Goal: Information Seeking & Learning: Obtain resource

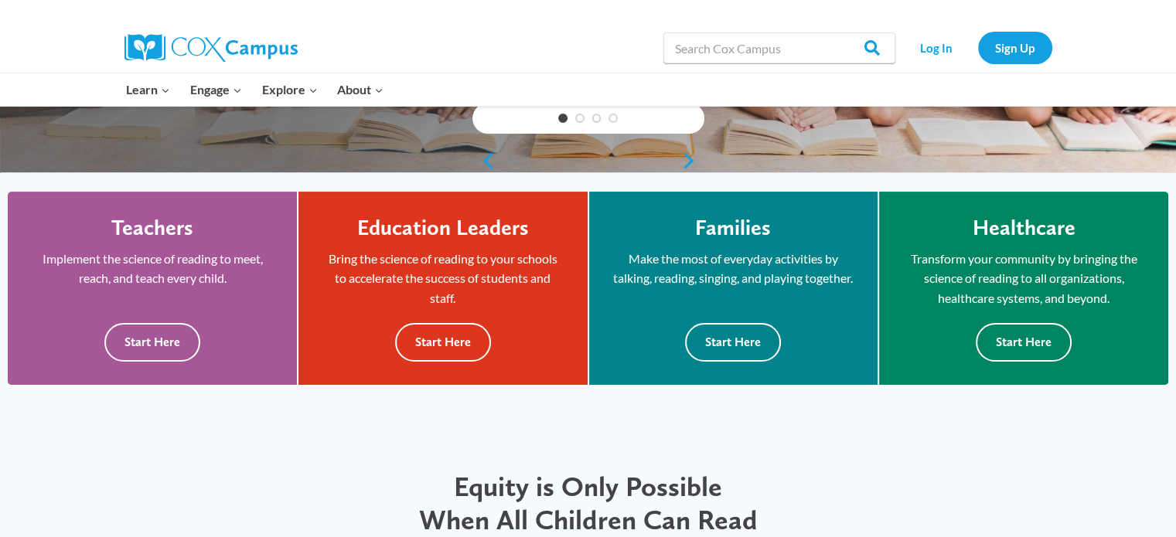
scroll to position [387, 0]
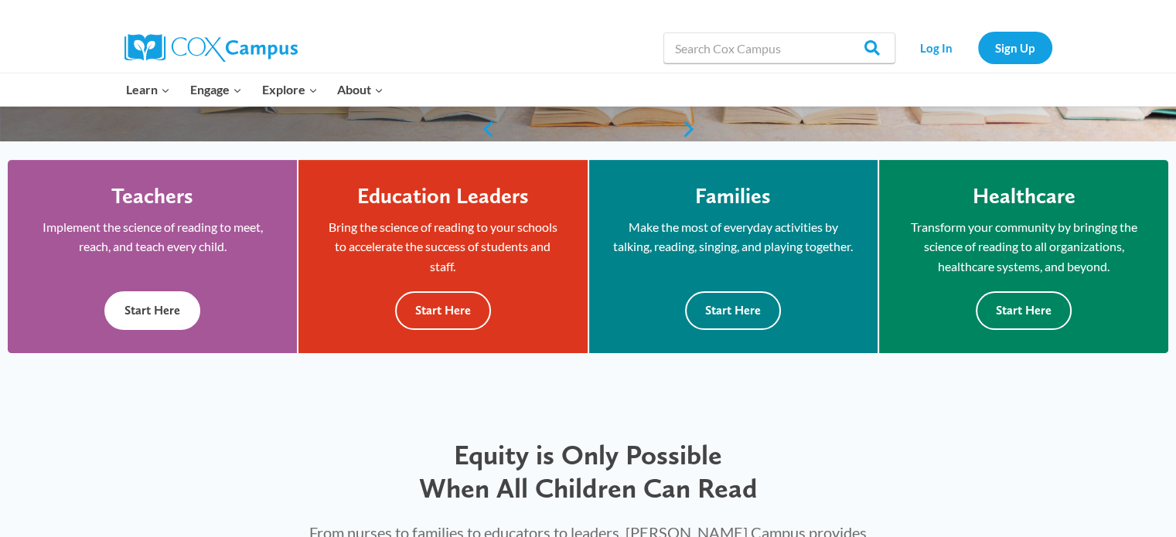
click at [169, 308] on button "Start Here" at bounding box center [152, 310] width 96 height 38
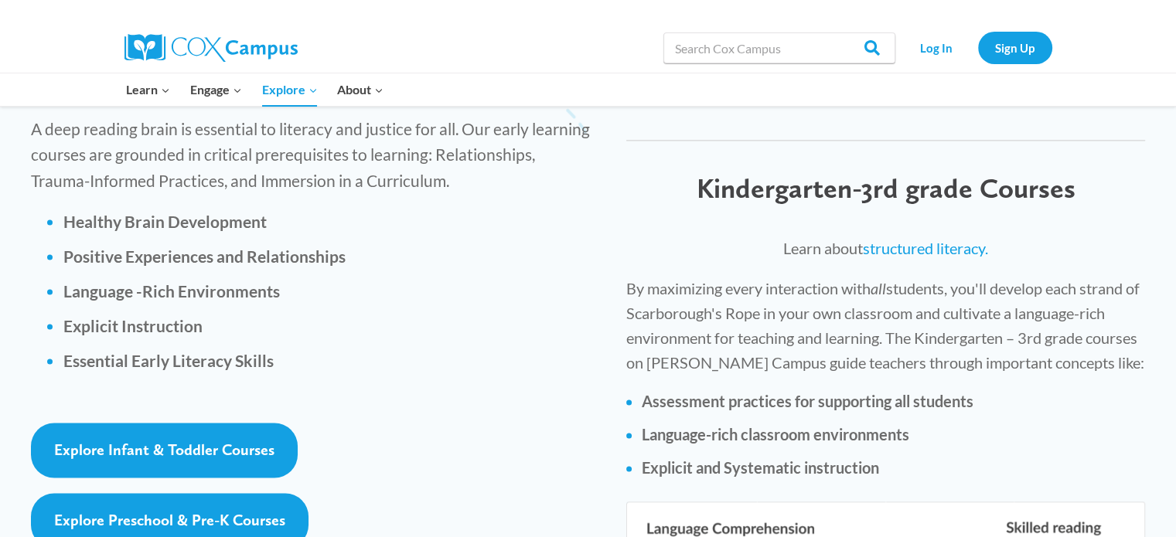
scroll to position [2242, 0]
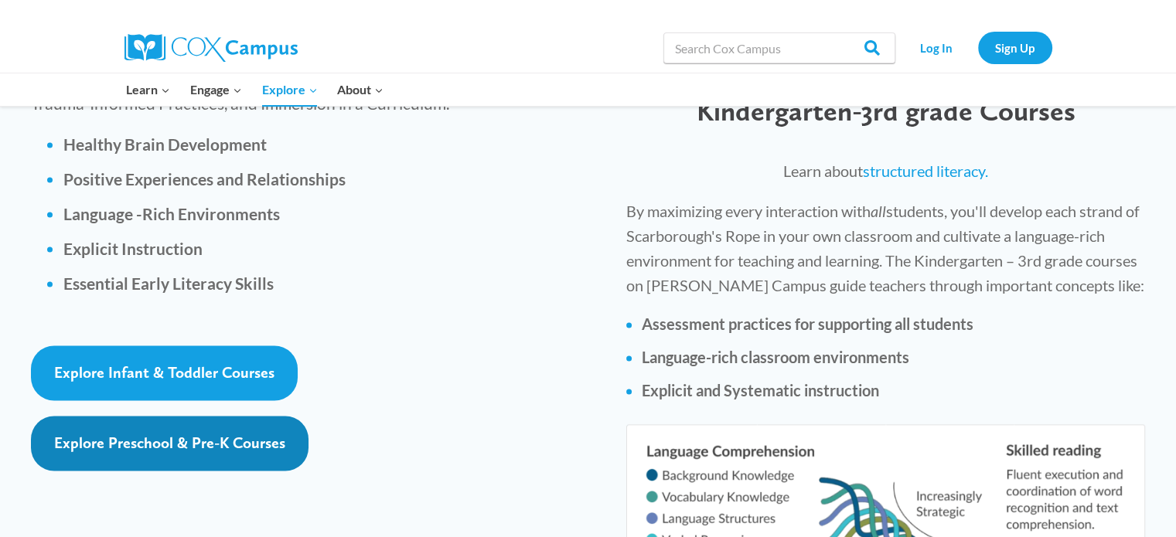
click at [165, 434] on span "Explore Preschool & Pre-K Courses" at bounding box center [169, 443] width 231 height 19
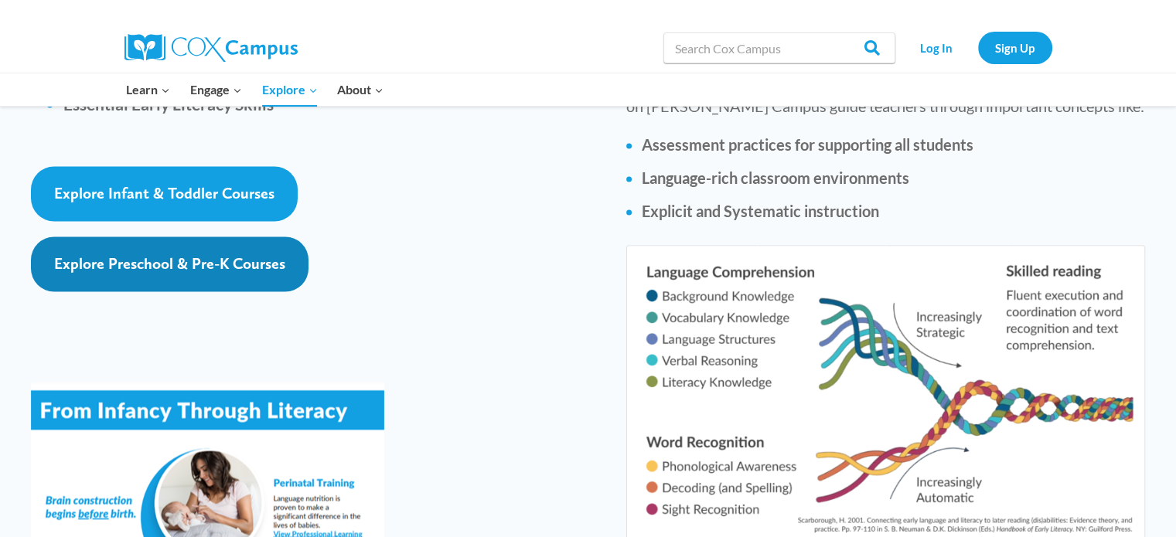
scroll to position [2396, 0]
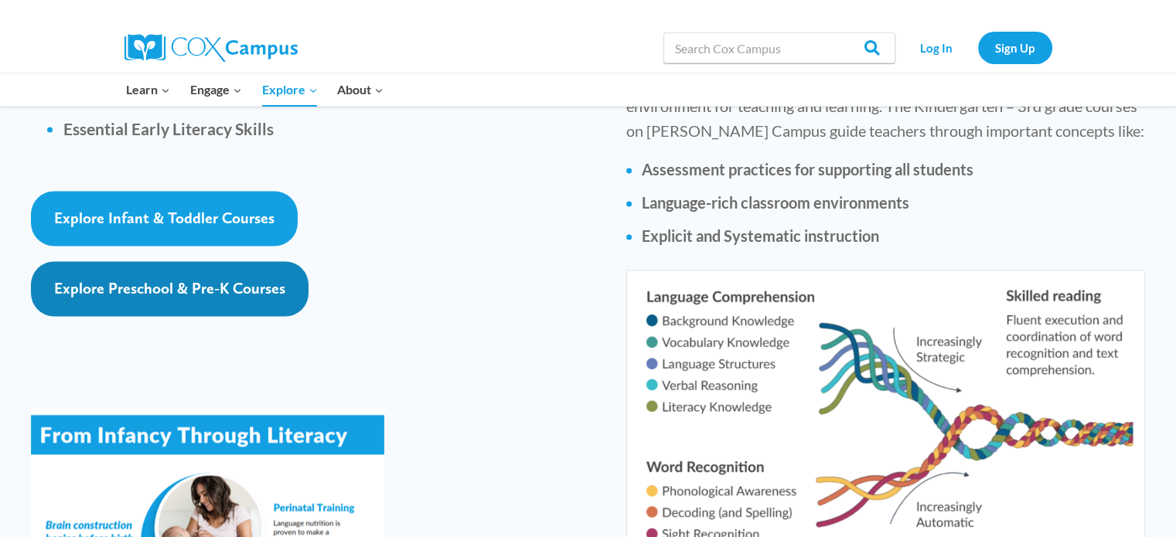
click at [157, 261] on link "Explore Preschool & Pre-K Courses" at bounding box center [170, 288] width 278 height 55
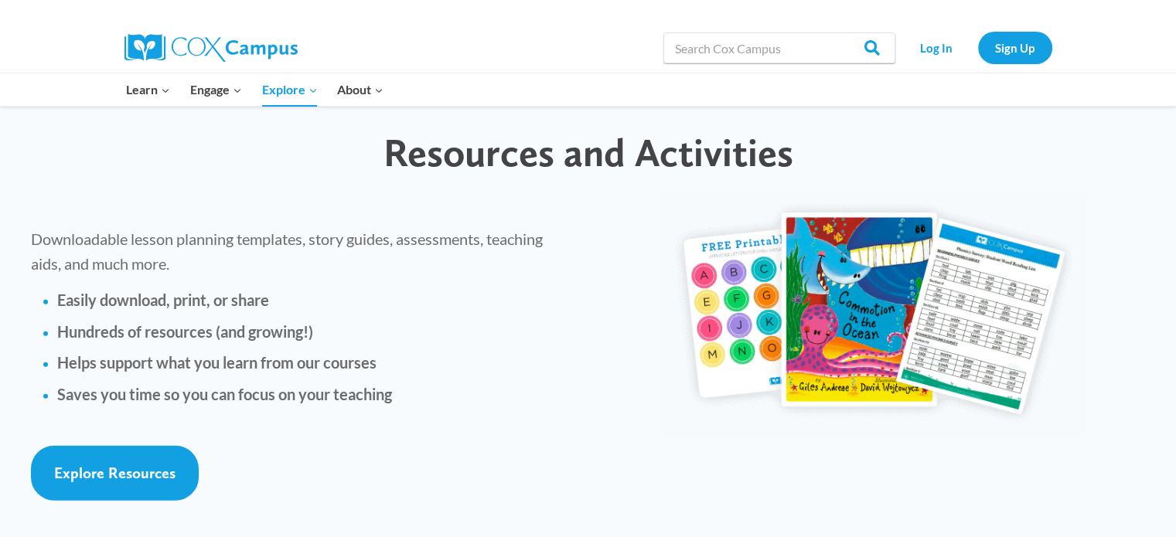
scroll to position [3401, 0]
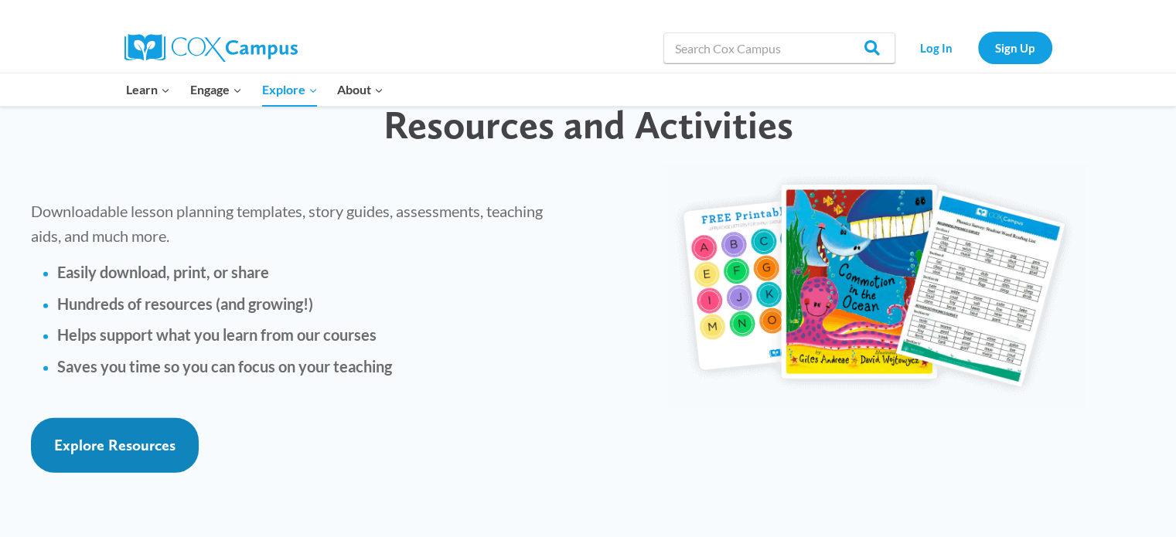
click at [148, 436] on span "Explore Resources" at bounding box center [114, 445] width 121 height 19
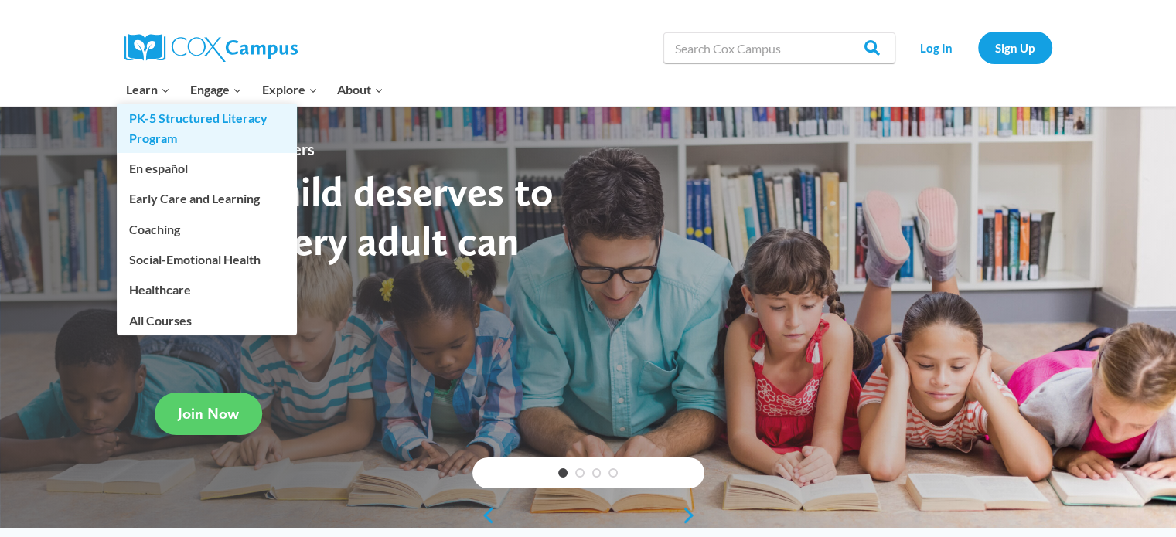
click at [182, 122] on link "PK-5 Structured Literacy Program" at bounding box center [207, 128] width 180 height 49
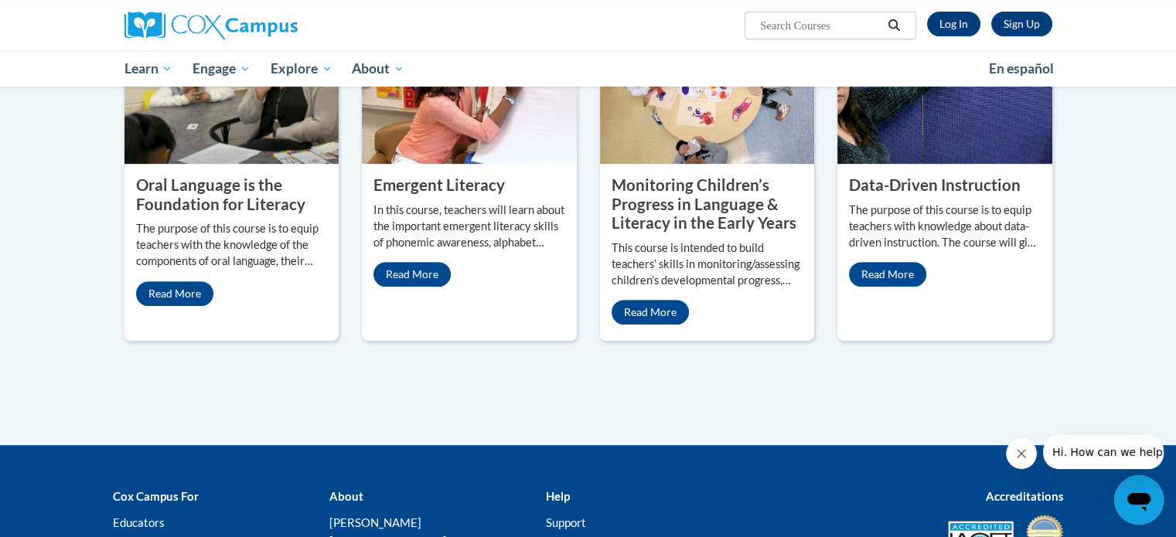
scroll to position [696, 0]
click at [671, 300] on link "Read More" at bounding box center [649, 312] width 77 height 25
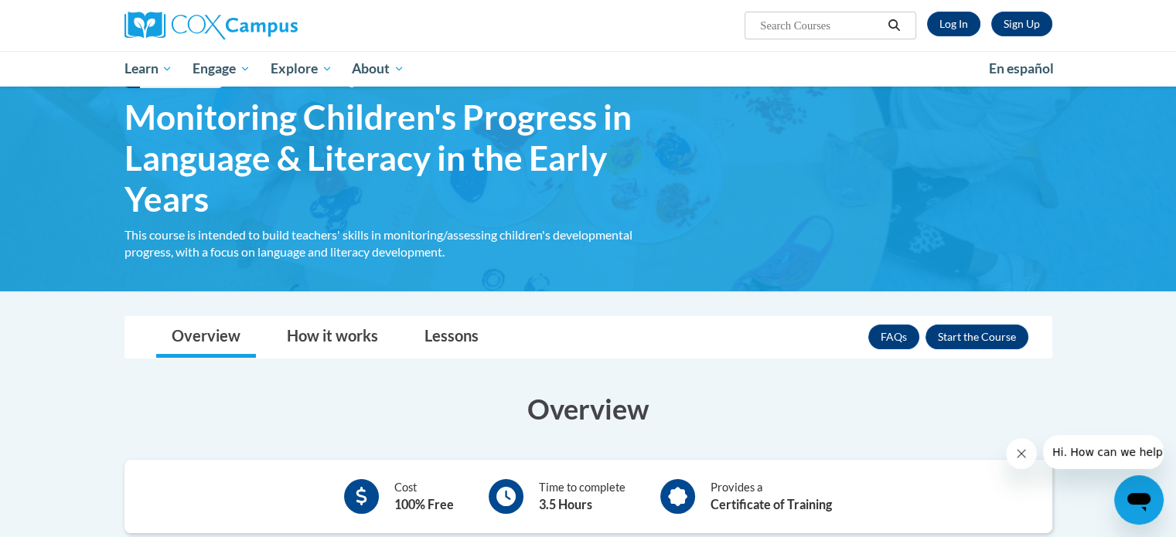
scroll to position [155, 0]
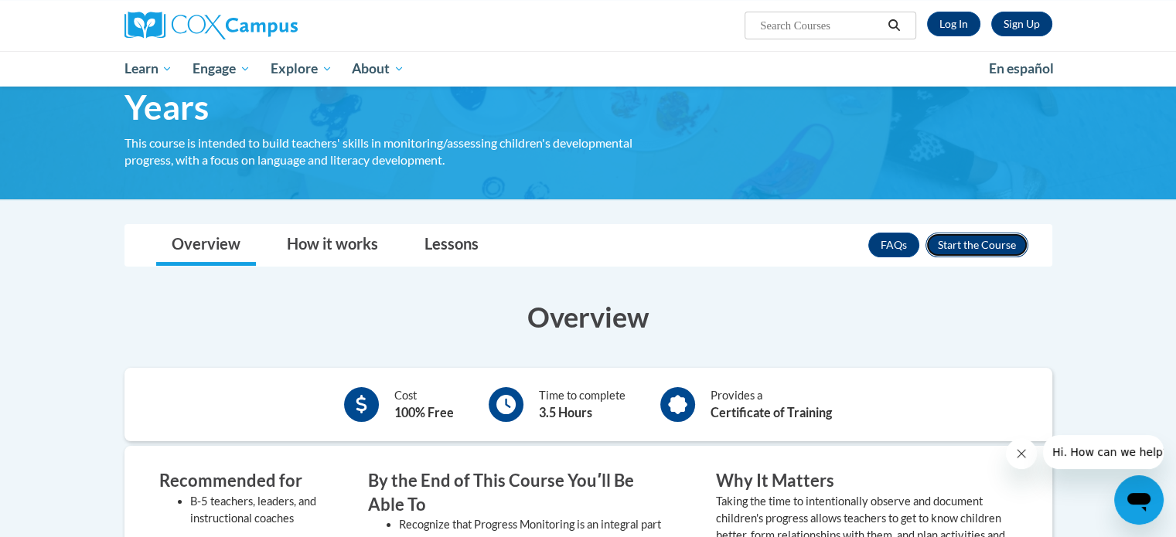
click at [977, 246] on button "Enroll" at bounding box center [976, 245] width 103 height 25
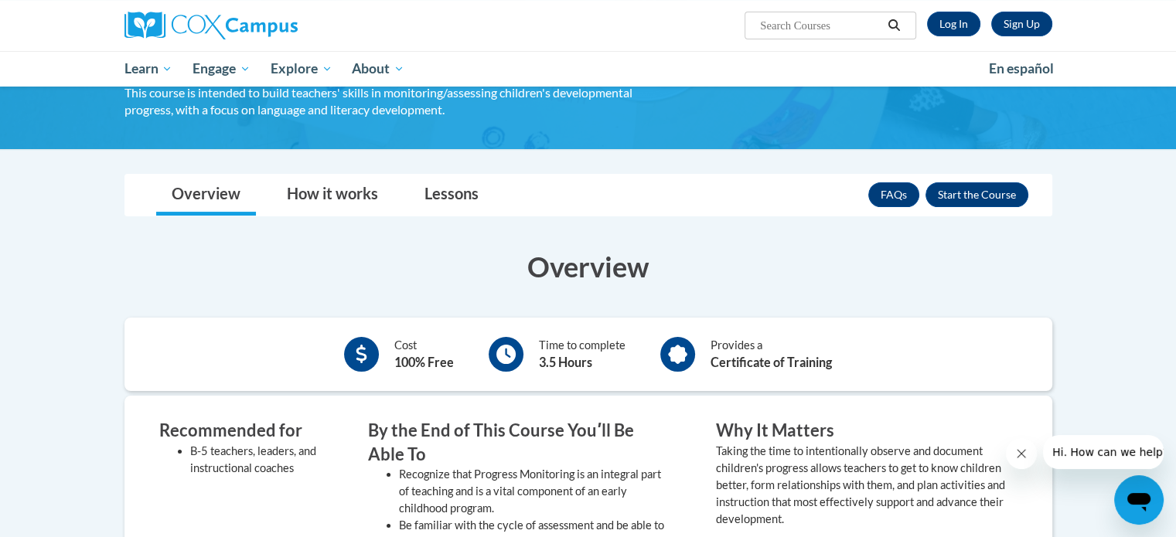
scroll to position [232, 0]
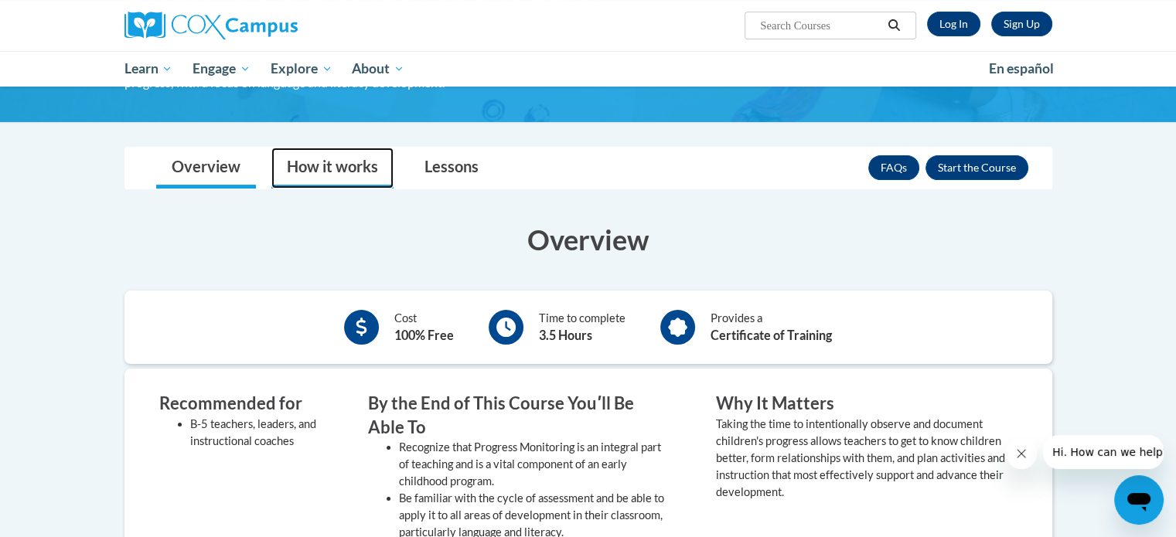
click at [321, 160] on link "How it works" at bounding box center [332, 168] width 122 height 41
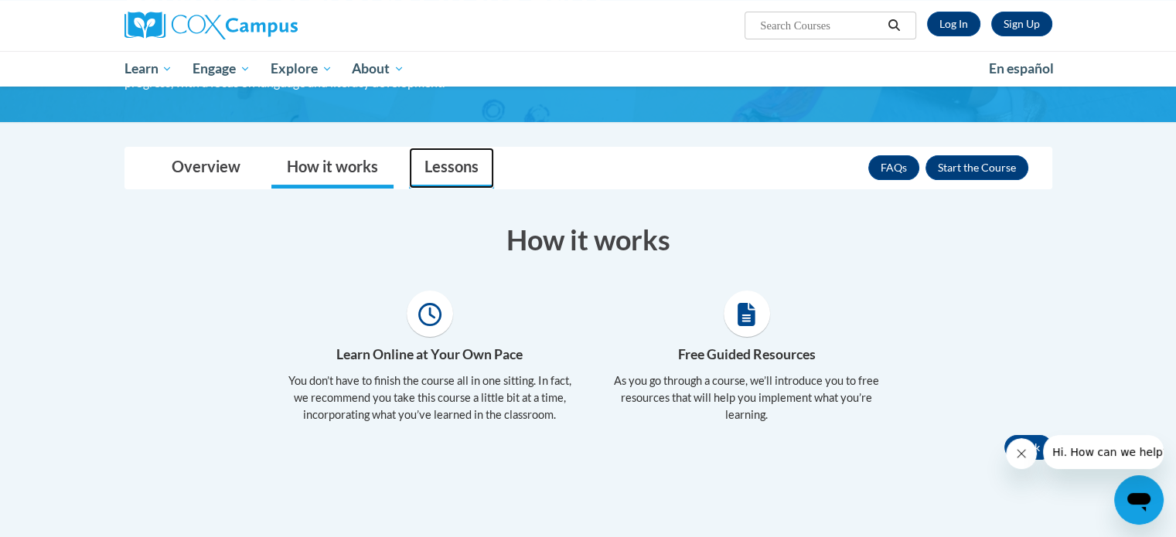
click at [470, 176] on link "Lessons" at bounding box center [451, 168] width 85 height 41
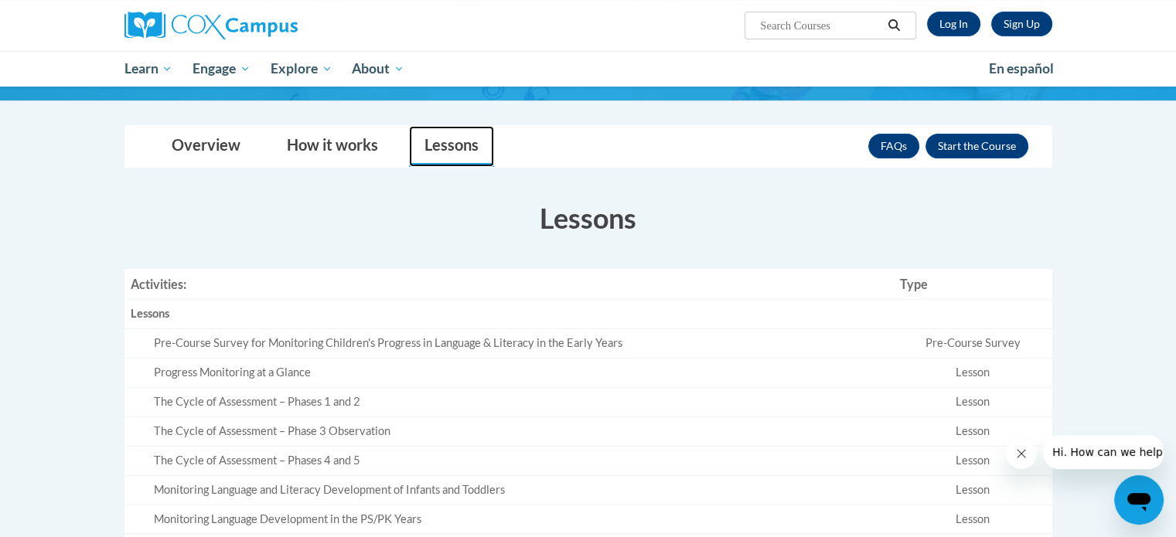
scroll to position [0, 0]
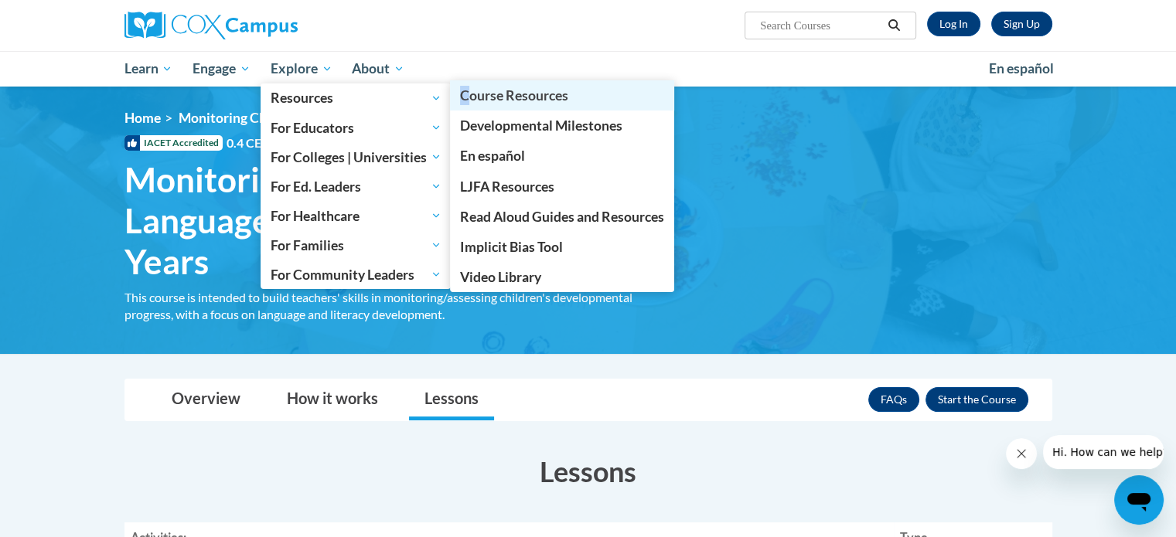
drag, startPoint x: 435, startPoint y: 110, endPoint x: 475, endPoint y: 106, distance: 40.4
click at [451, 107] on li "Resources Resources Course Resources Developmental Milestones En español LJFA R…" at bounding box center [356, 97] width 191 height 29
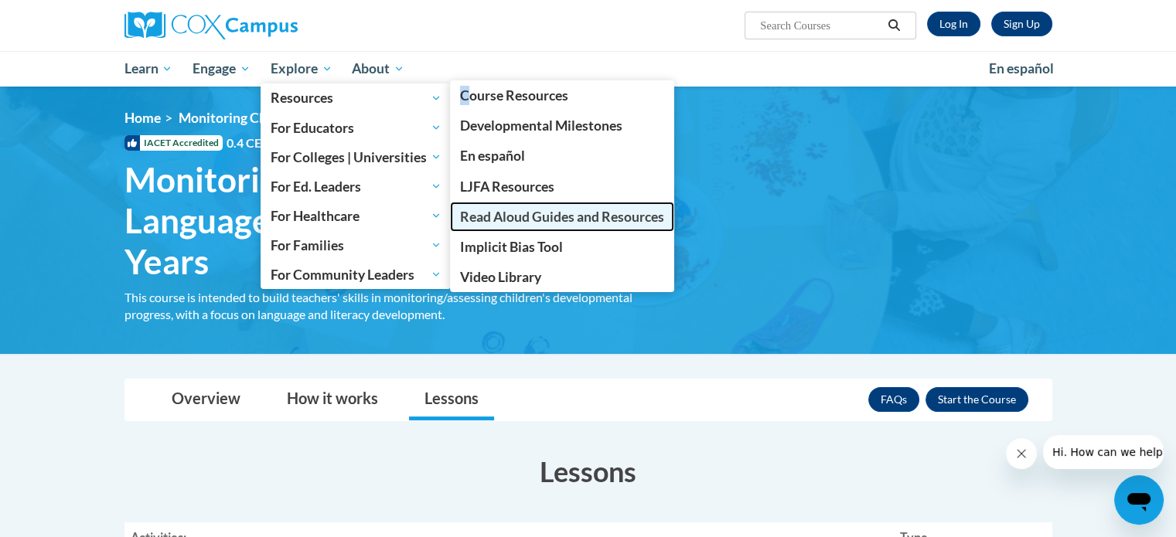
click at [564, 215] on span "Read Aloud Guides and Resources" at bounding box center [562, 217] width 204 height 16
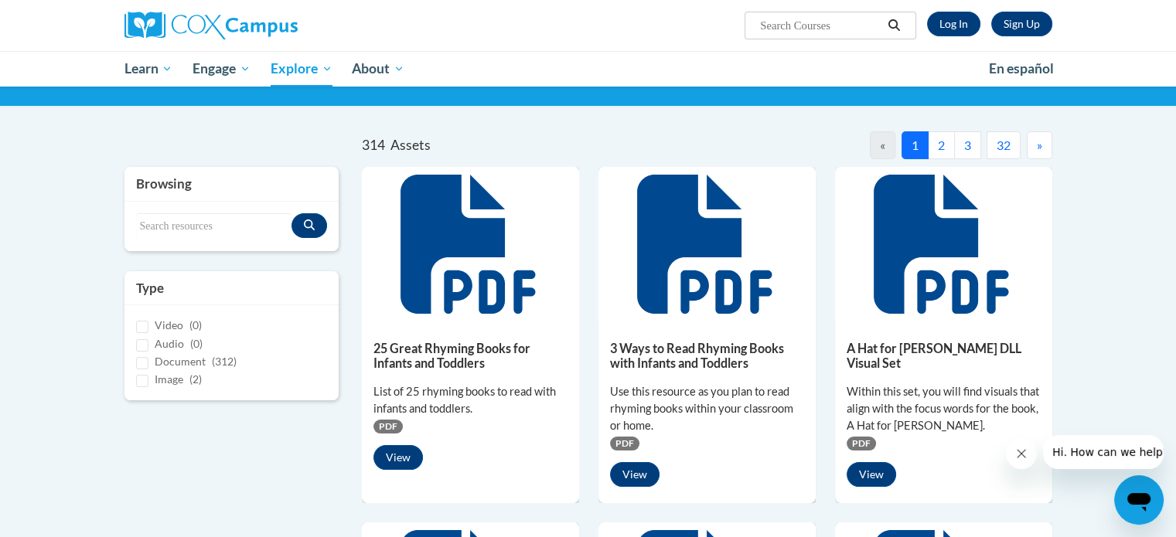
scroll to position [74, 0]
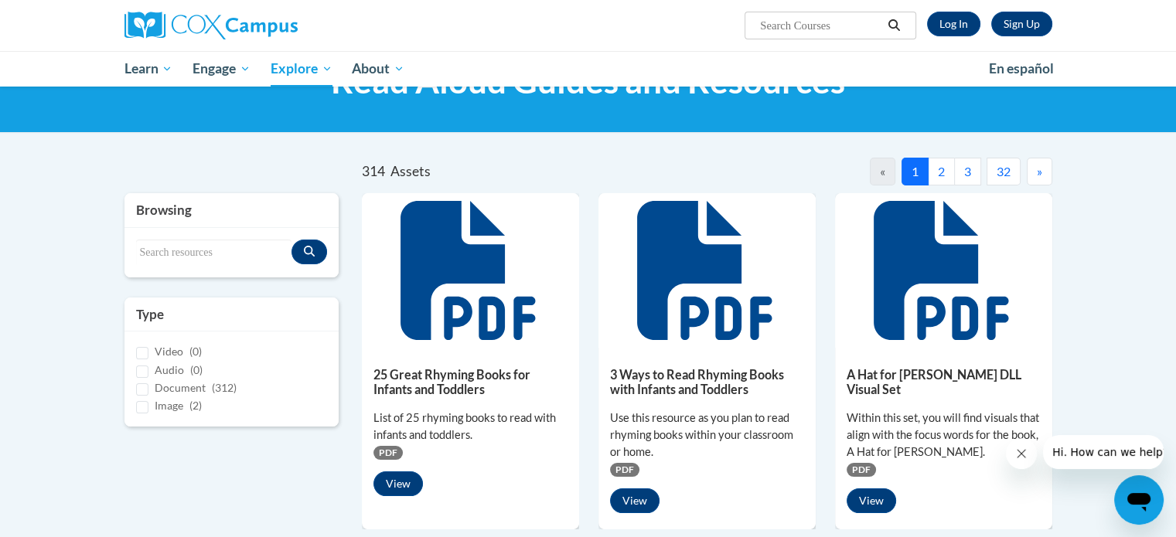
click at [940, 170] on button "2" at bounding box center [941, 172] width 27 height 28
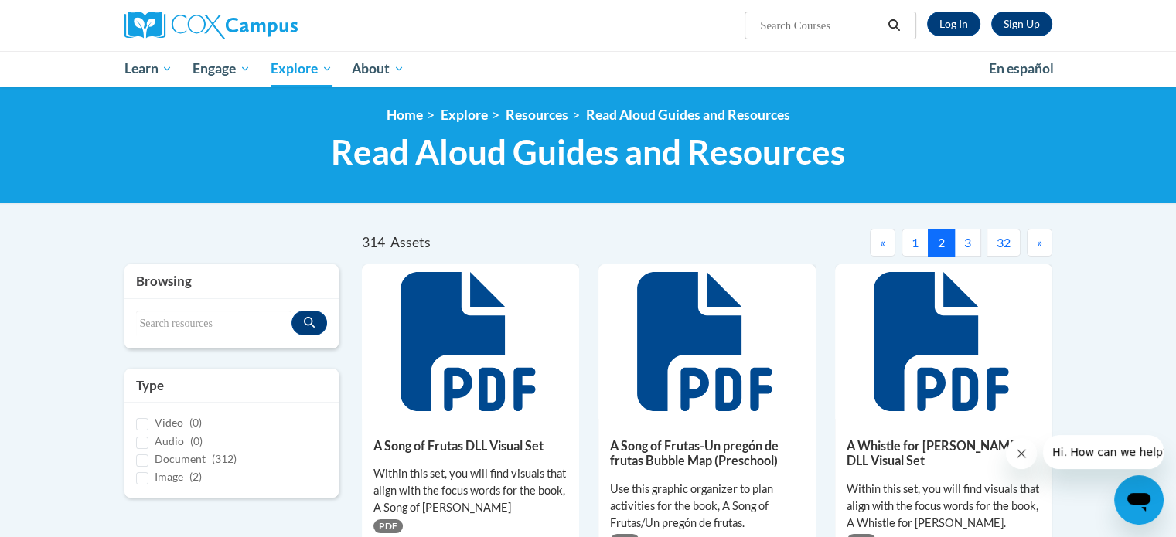
scroll to position [0, 0]
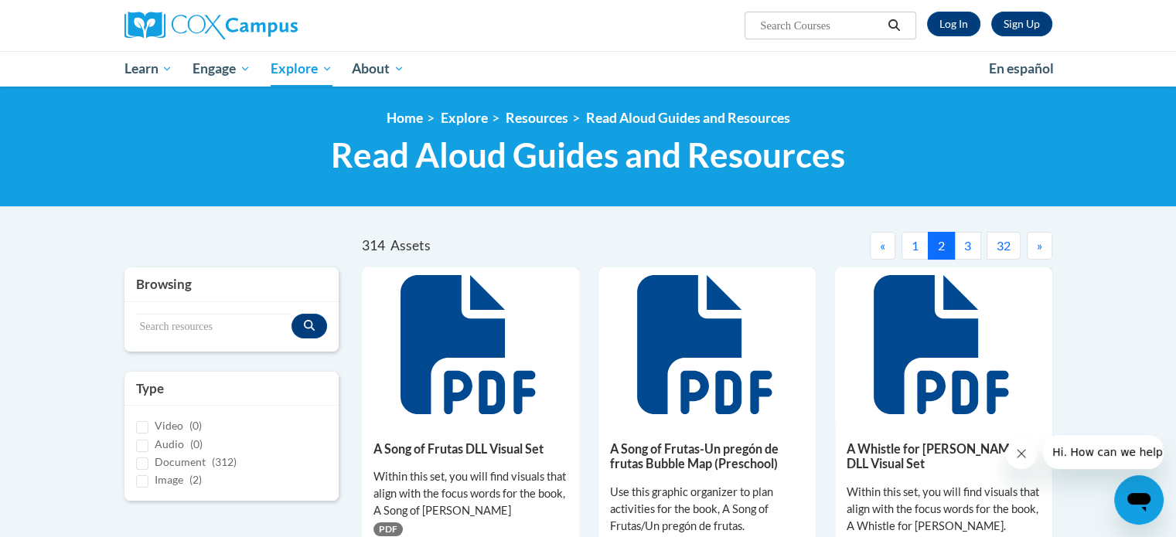
click at [913, 247] on button "1" at bounding box center [914, 246] width 27 height 28
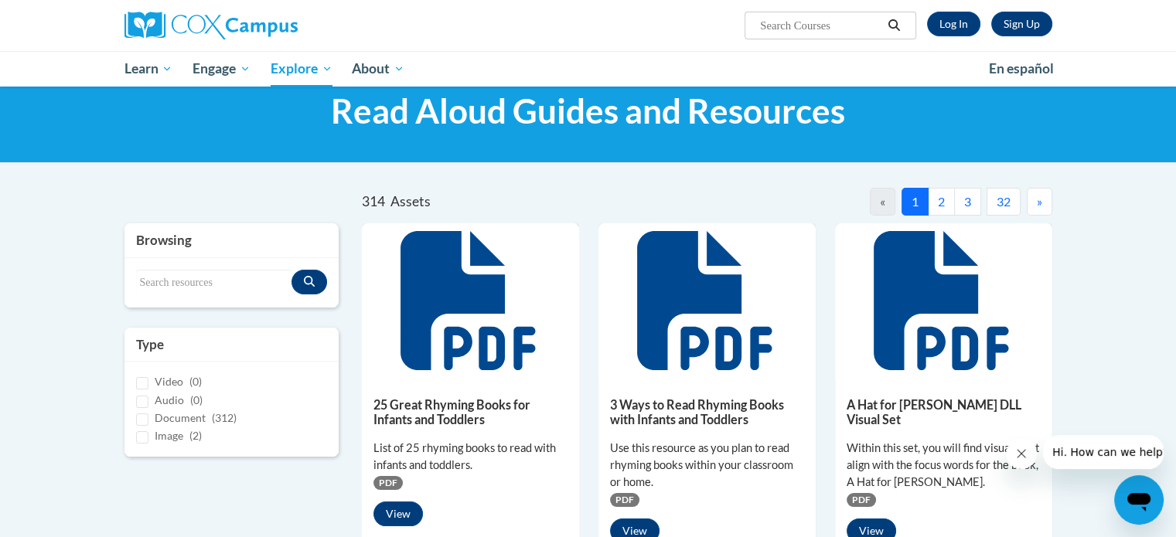
scroll to position [77, 0]
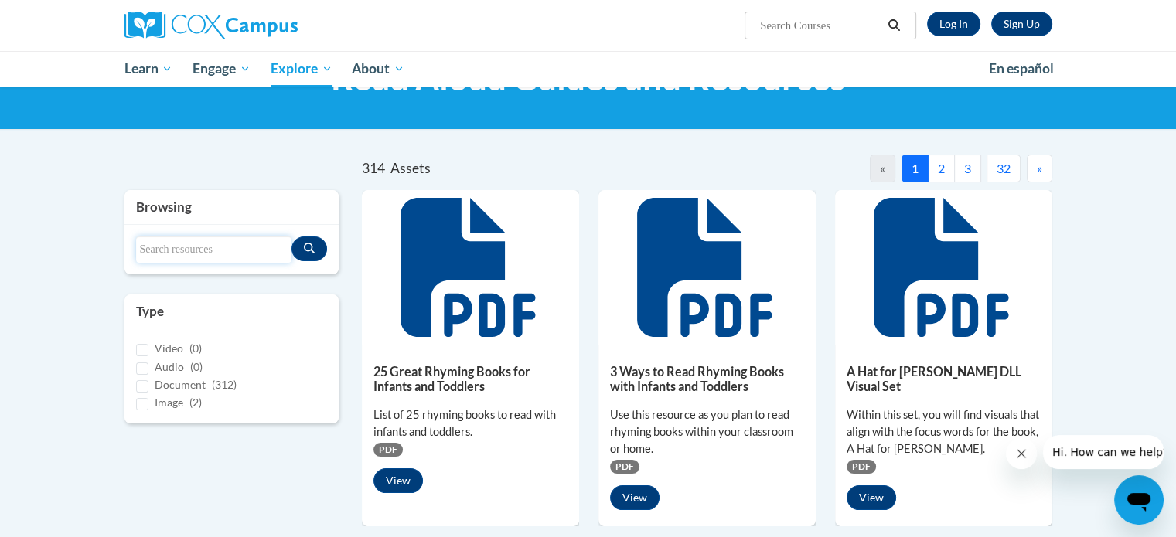
click at [190, 248] on input "Search resources" at bounding box center [214, 250] width 156 height 26
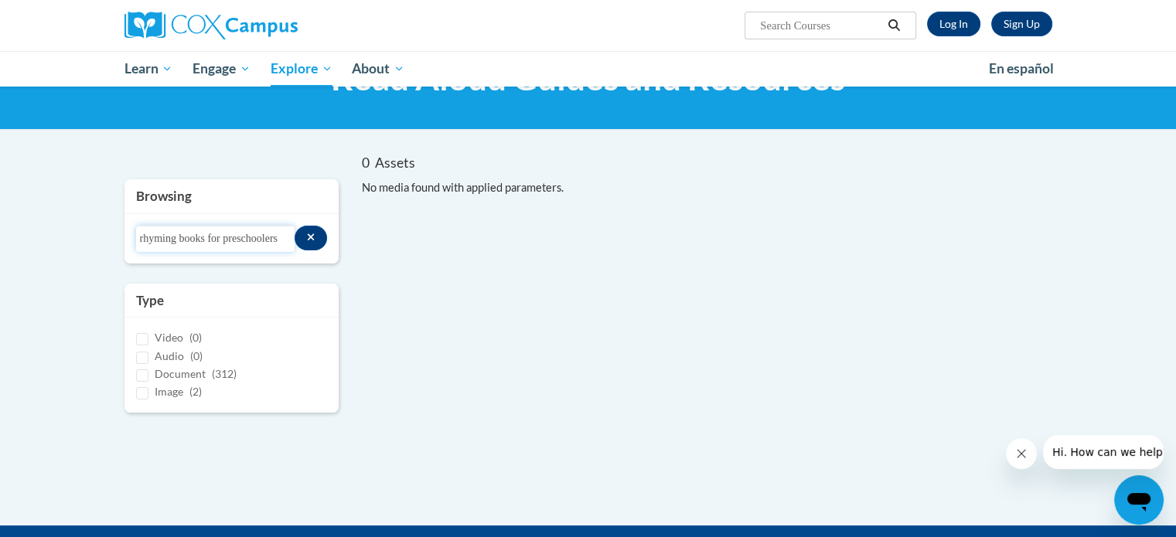
scroll to position [0, 0]
type input "r"
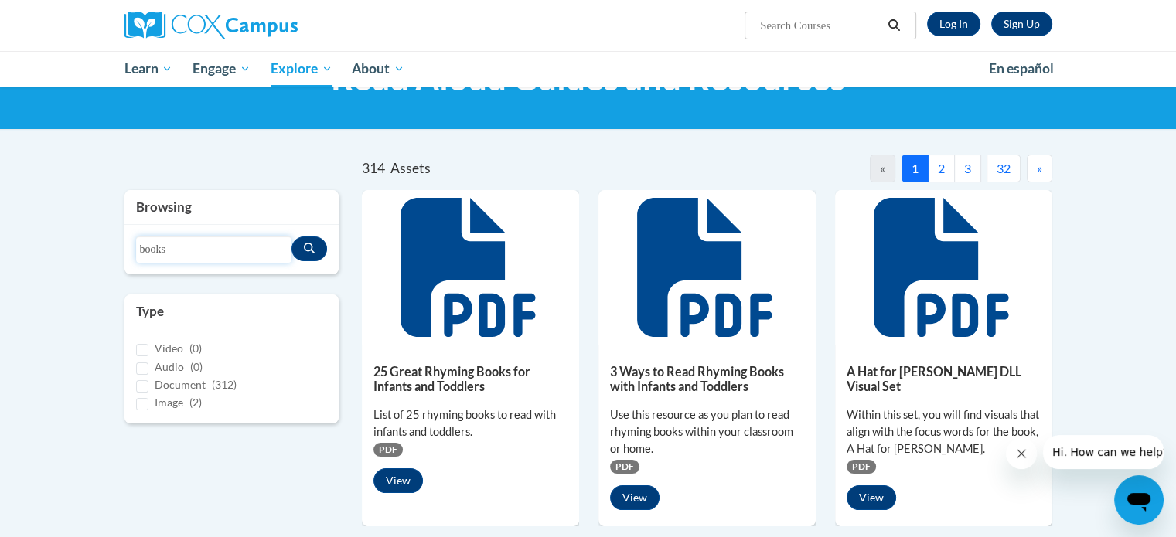
type input "books"
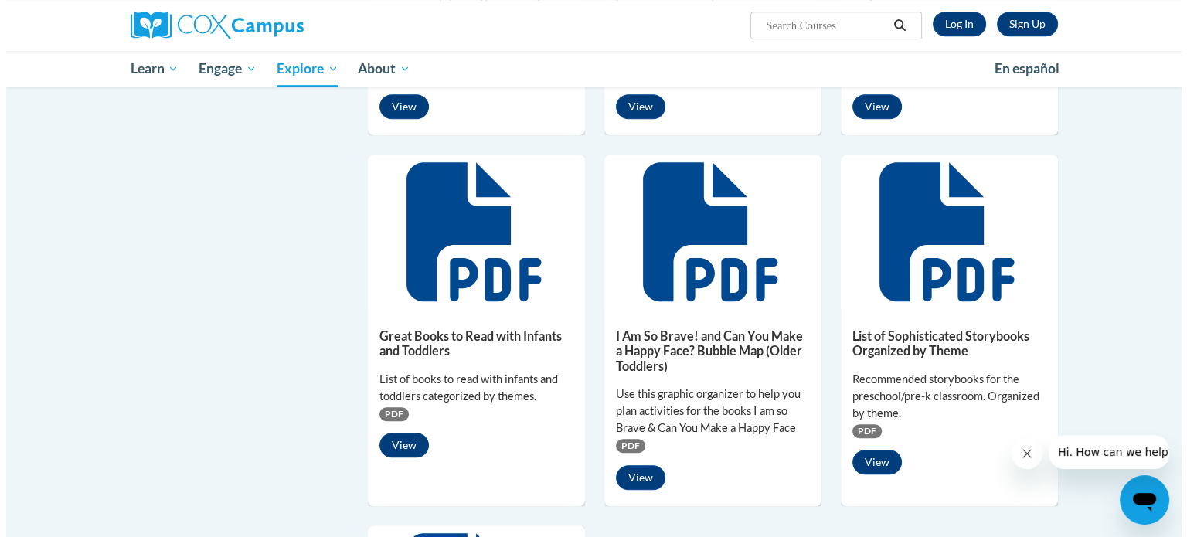
scroll to position [850, 0]
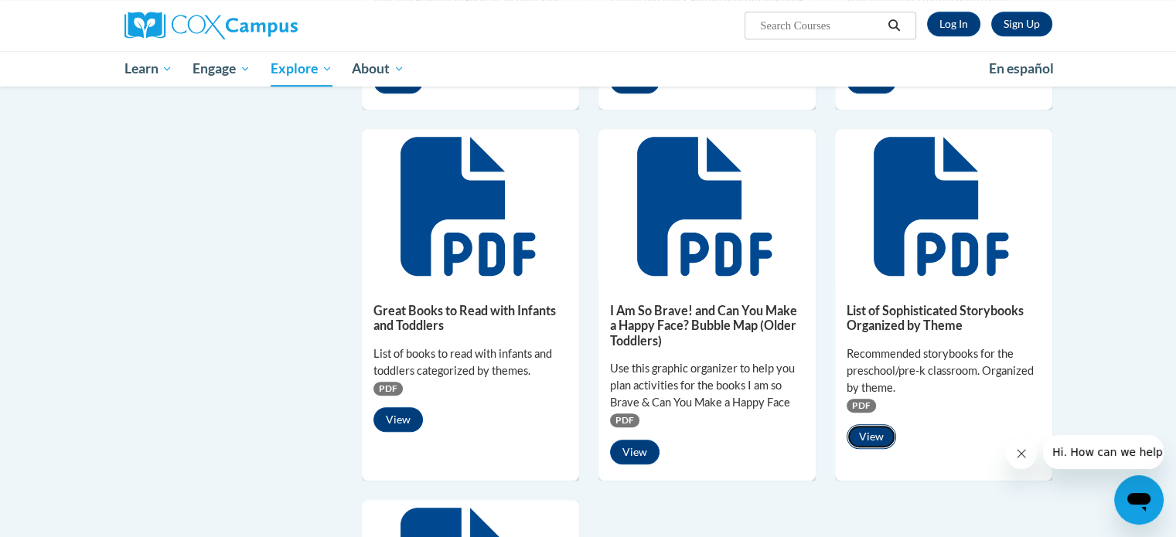
click at [860, 438] on button "View" at bounding box center [870, 436] width 49 height 25
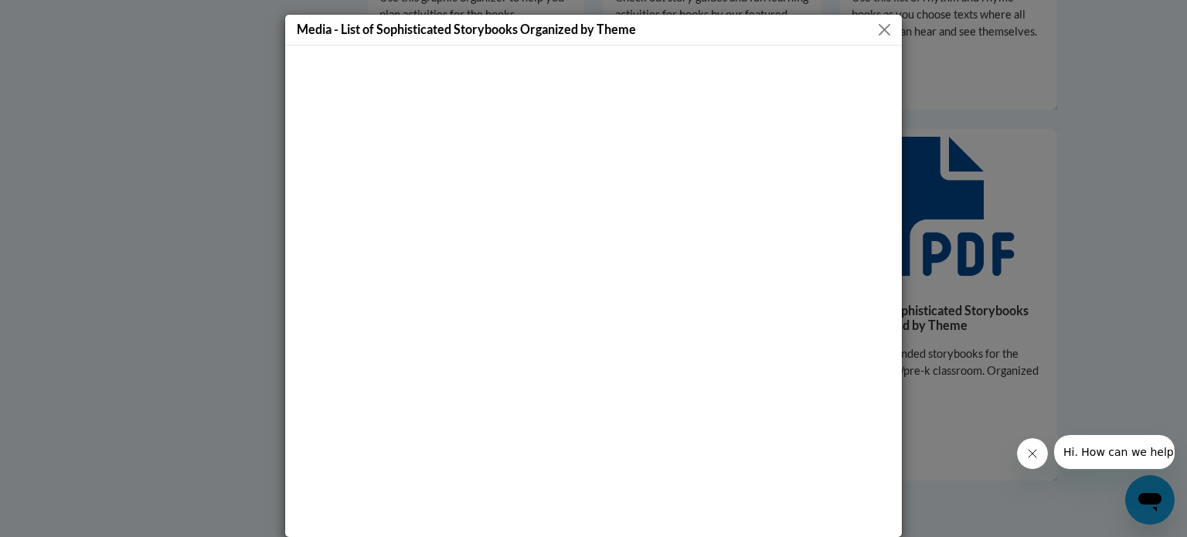
click at [877, 29] on button "Close" at bounding box center [884, 29] width 19 height 19
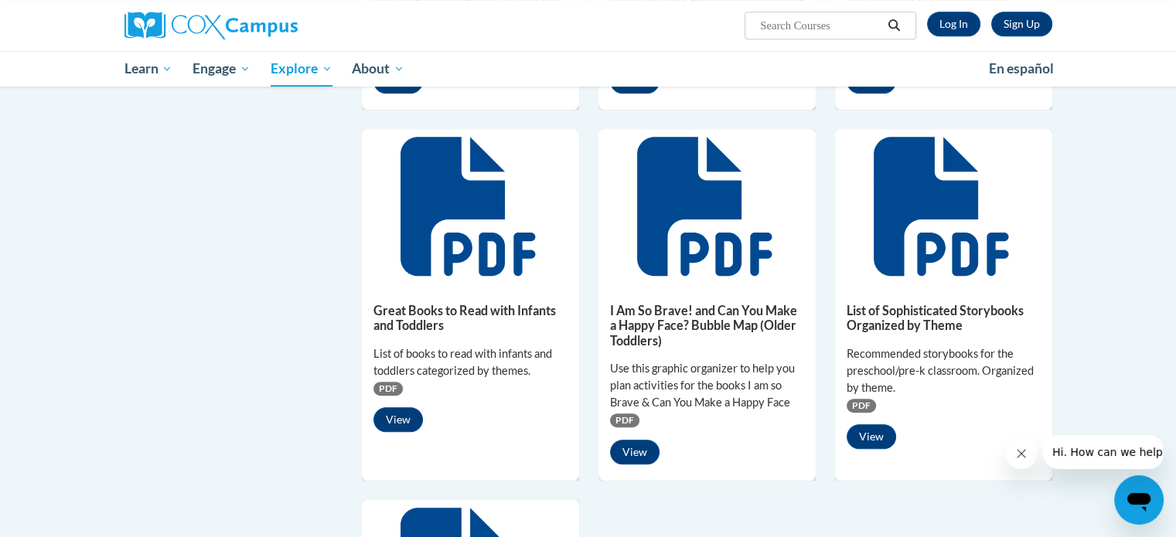
click at [921, 254] on icon at bounding box center [941, 206] width 135 height 139
click at [923, 335] on div "List of Sophisticated Storybooks Organized by Theme Recommended storybooks for …" at bounding box center [943, 373] width 217 height 178
click at [874, 436] on button "View" at bounding box center [870, 436] width 49 height 25
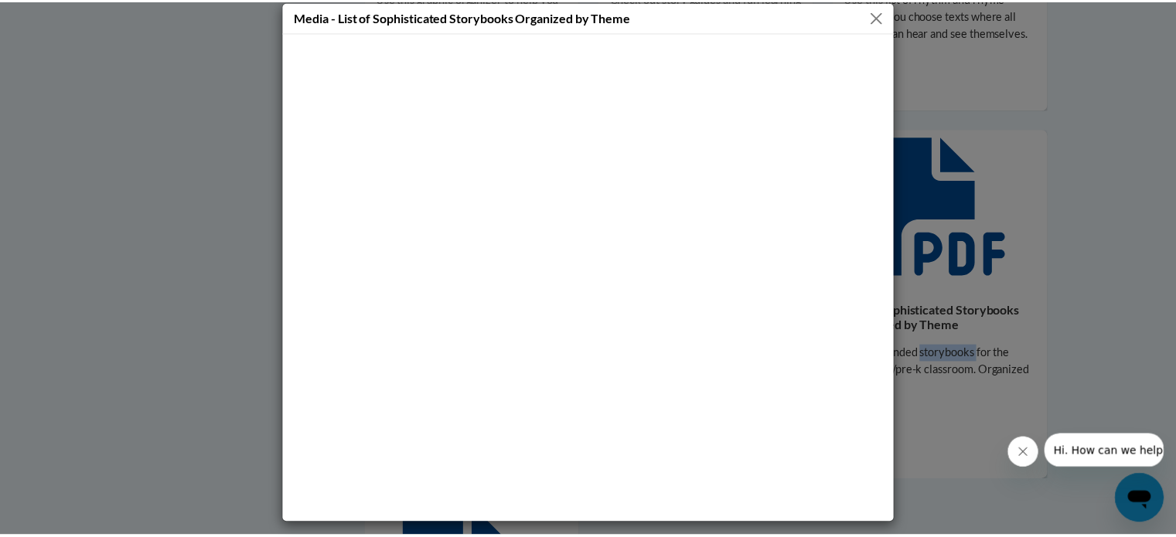
scroll to position [0, 0]
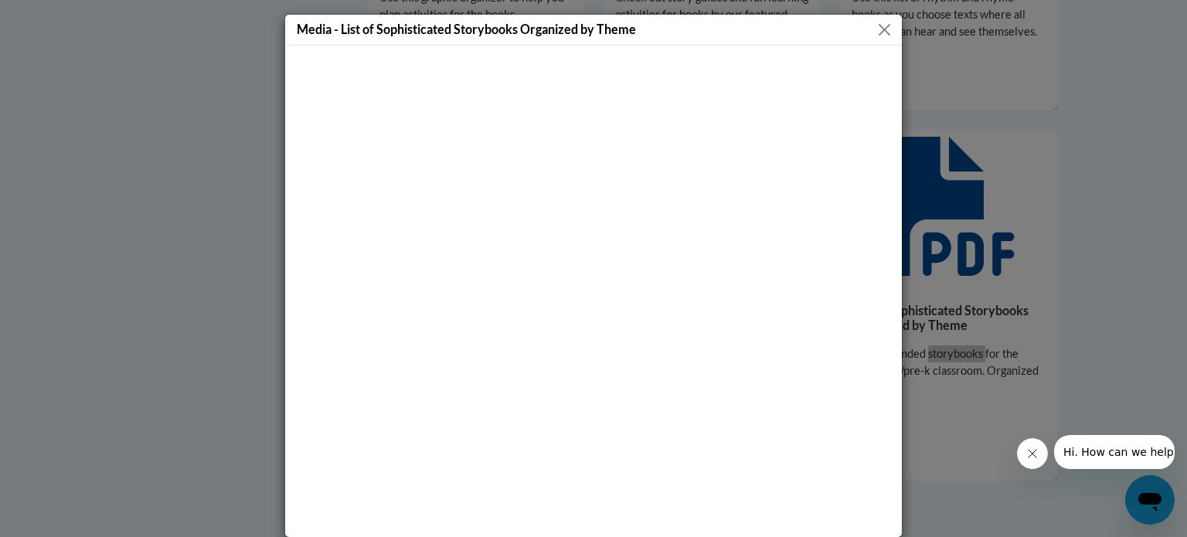
click at [1036, 456] on icon "Close message from company" at bounding box center [1032, 454] width 12 height 12
click at [882, 29] on button "Close" at bounding box center [884, 29] width 19 height 19
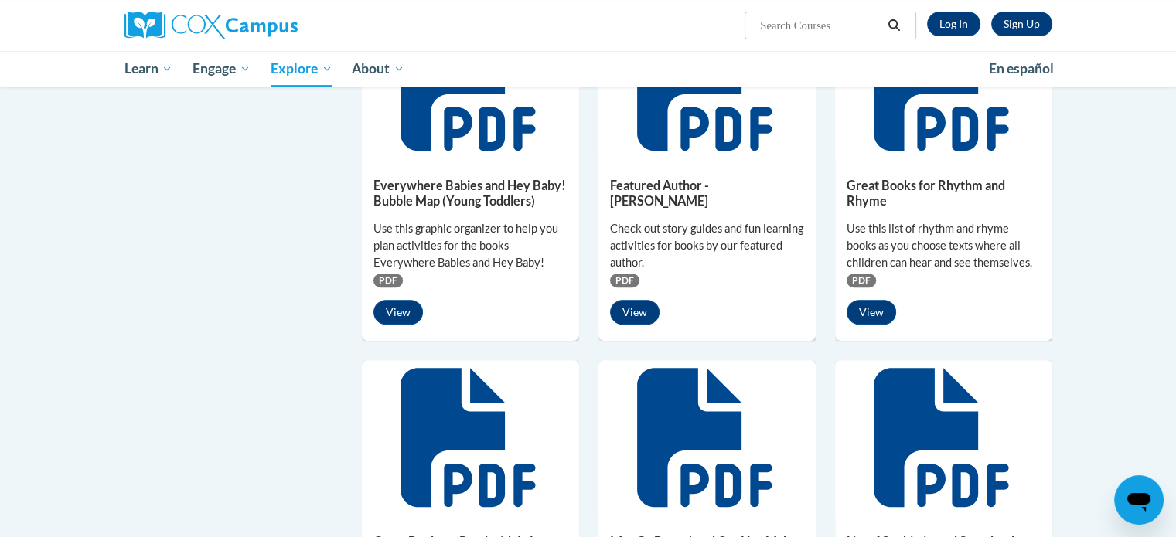
scroll to position [618, 0]
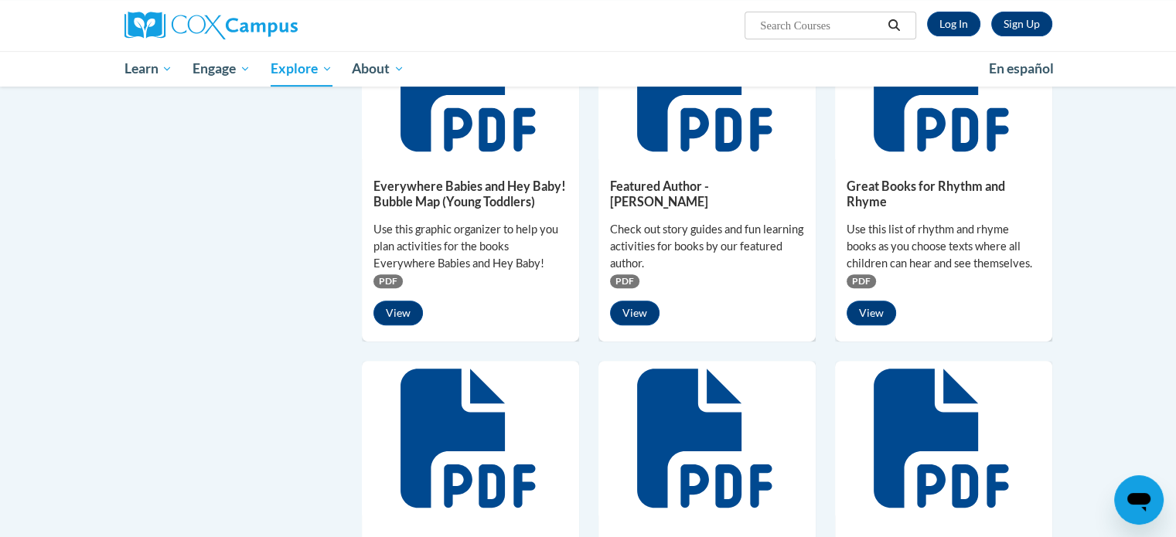
click at [943, 186] on h5 "Great Books for Rhythm and Rhyme" at bounding box center [943, 194] width 194 height 30
click at [942, 186] on h5 "Great Books for Rhythm and Rhyme" at bounding box center [943, 194] width 194 height 30
click at [864, 318] on button "View" at bounding box center [870, 313] width 49 height 25
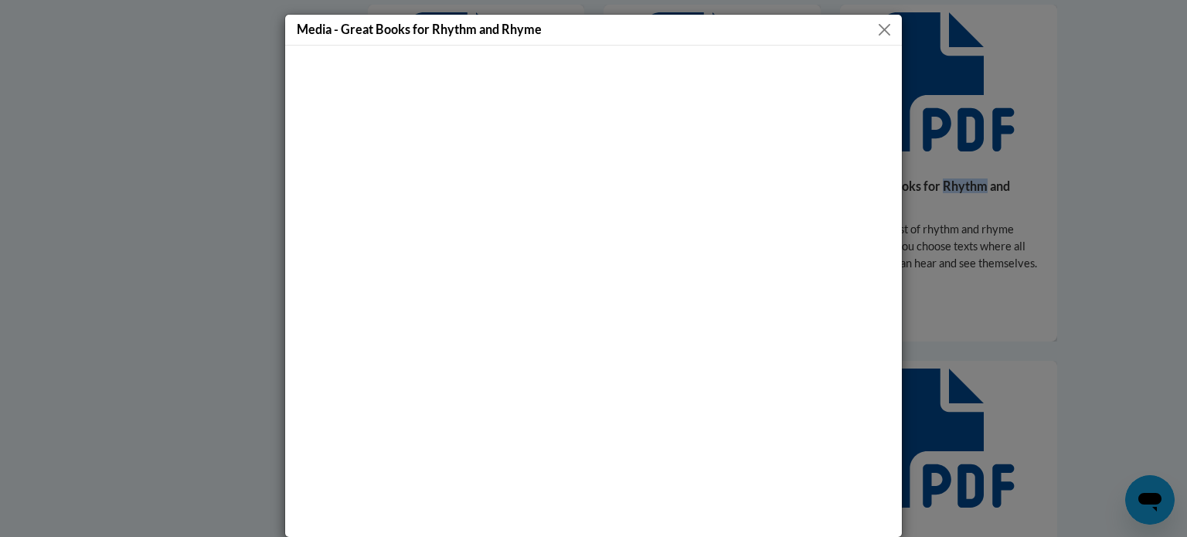
click at [885, 20] on button "Close" at bounding box center [884, 29] width 19 height 19
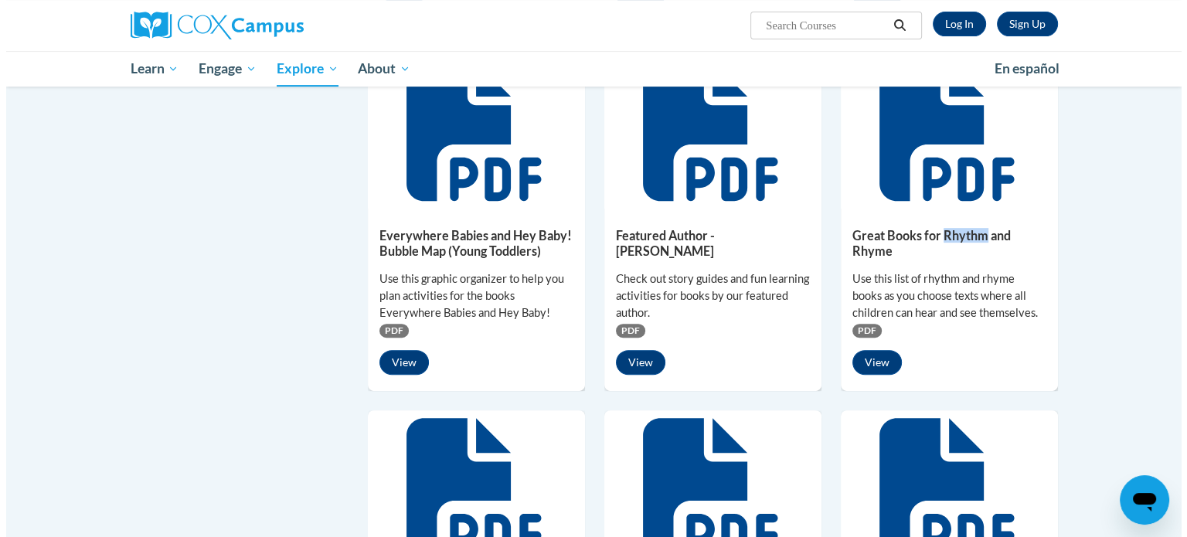
scroll to position [541, 0]
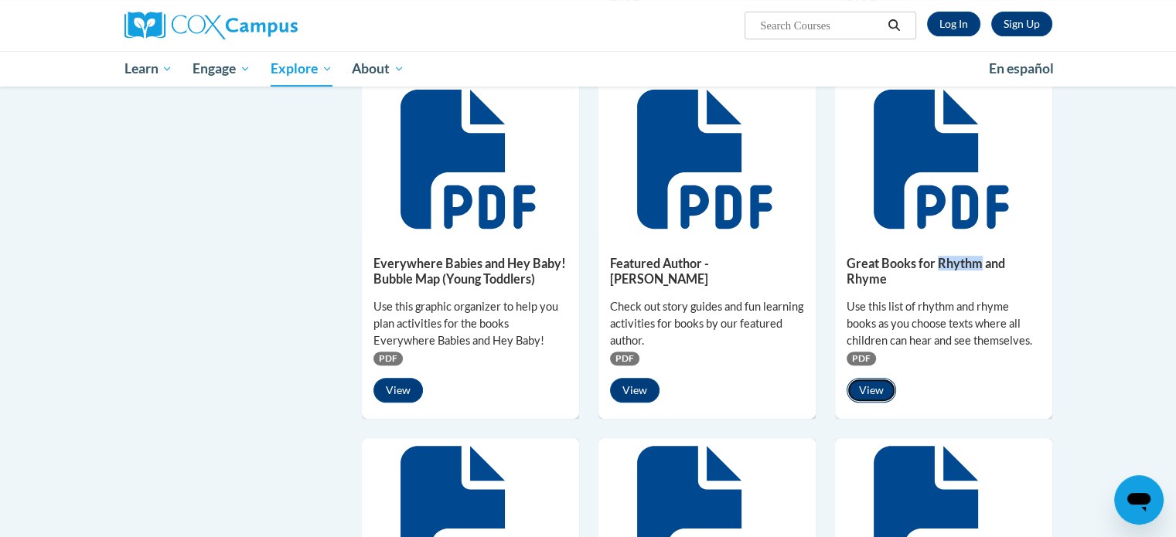
click at [877, 386] on button "View" at bounding box center [870, 390] width 49 height 25
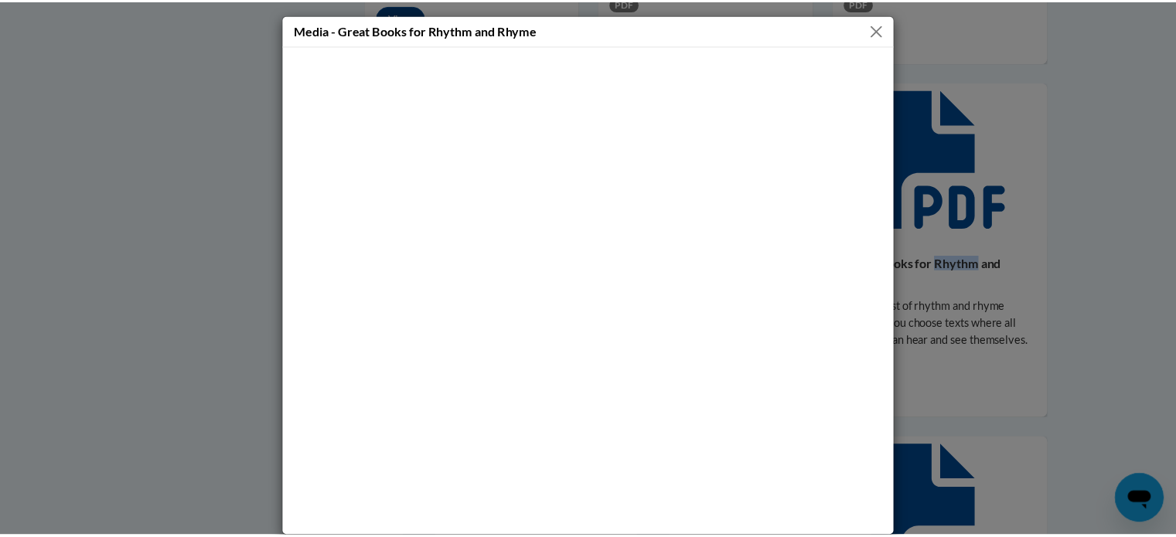
scroll to position [13, 0]
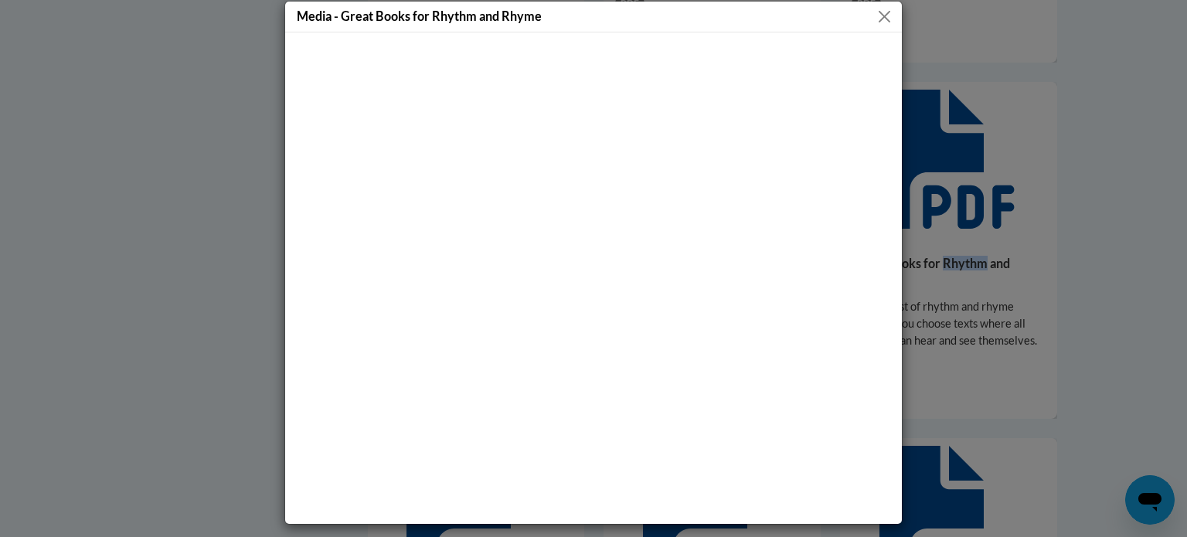
click at [875, 14] on button "Close" at bounding box center [884, 16] width 19 height 19
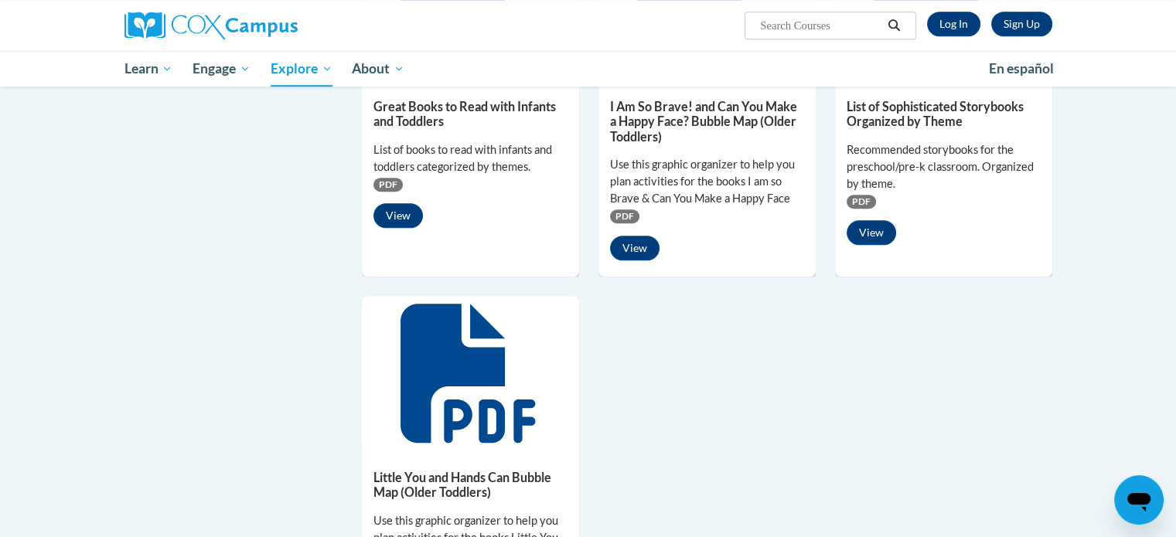
scroll to position [1082, 0]
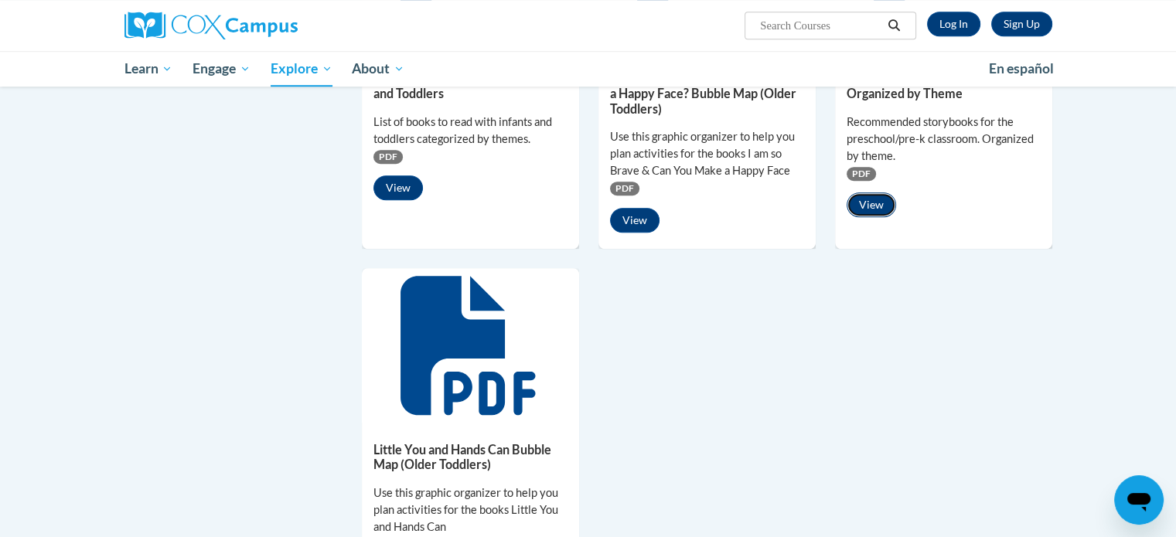
click at [886, 207] on button "View" at bounding box center [870, 204] width 49 height 25
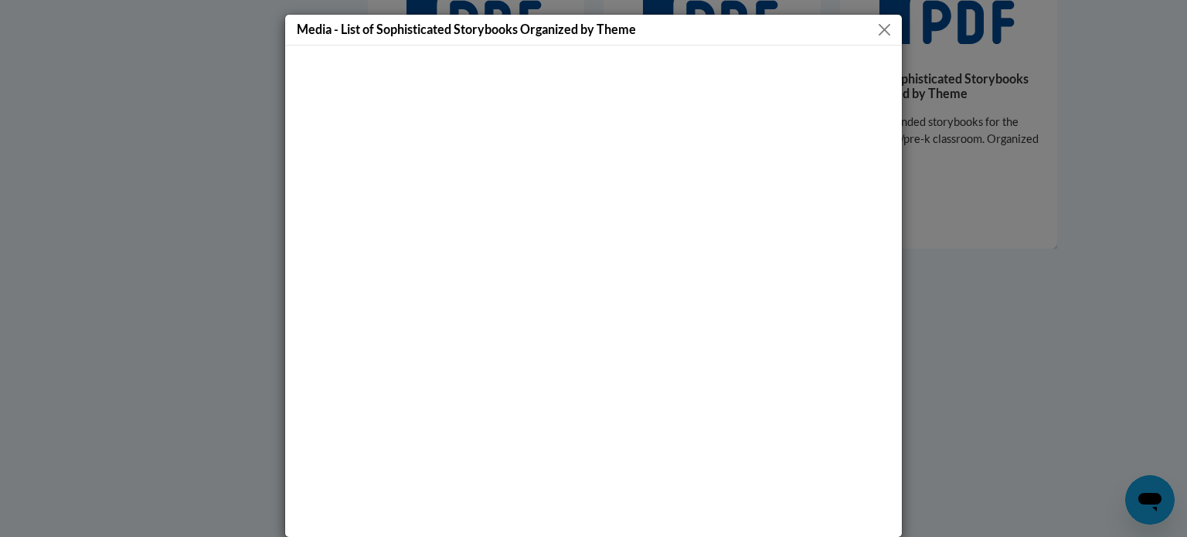
click at [878, 22] on button "Close" at bounding box center [884, 29] width 19 height 19
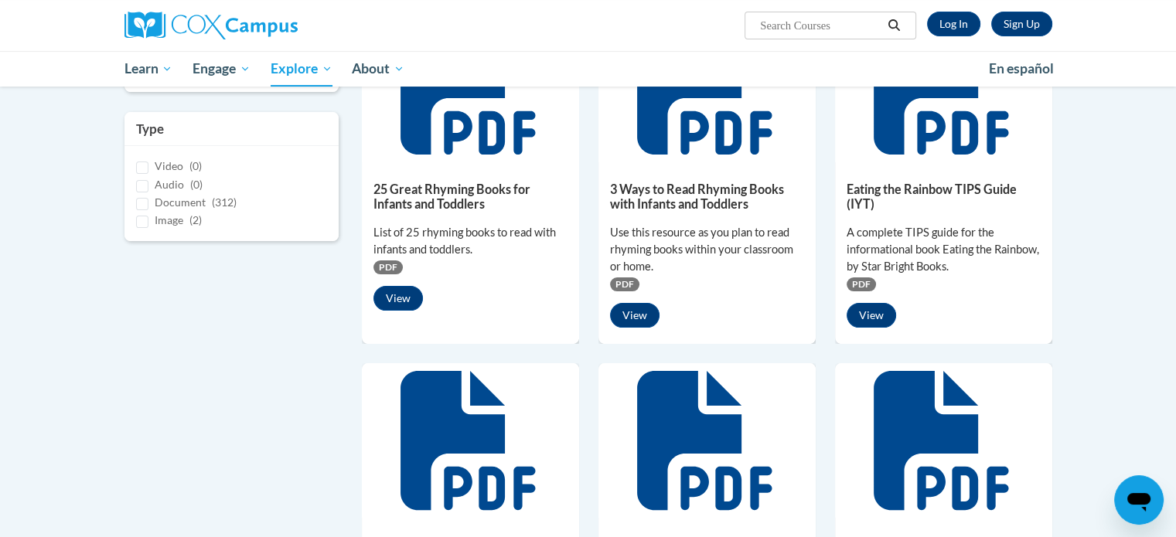
scroll to position [0, 0]
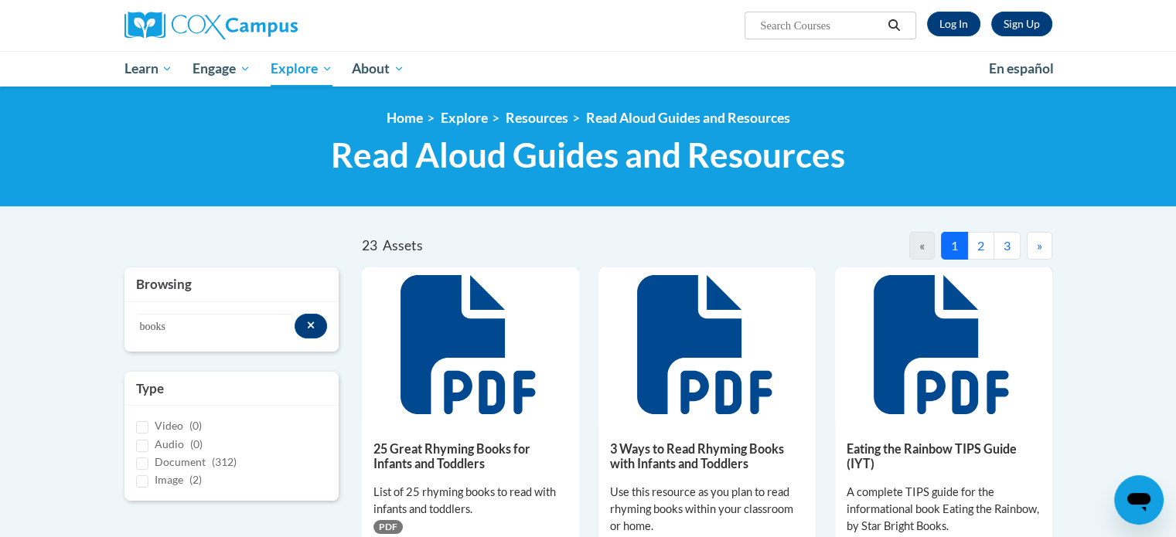
click at [985, 250] on button "2" at bounding box center [980, 246] width 27 height 28
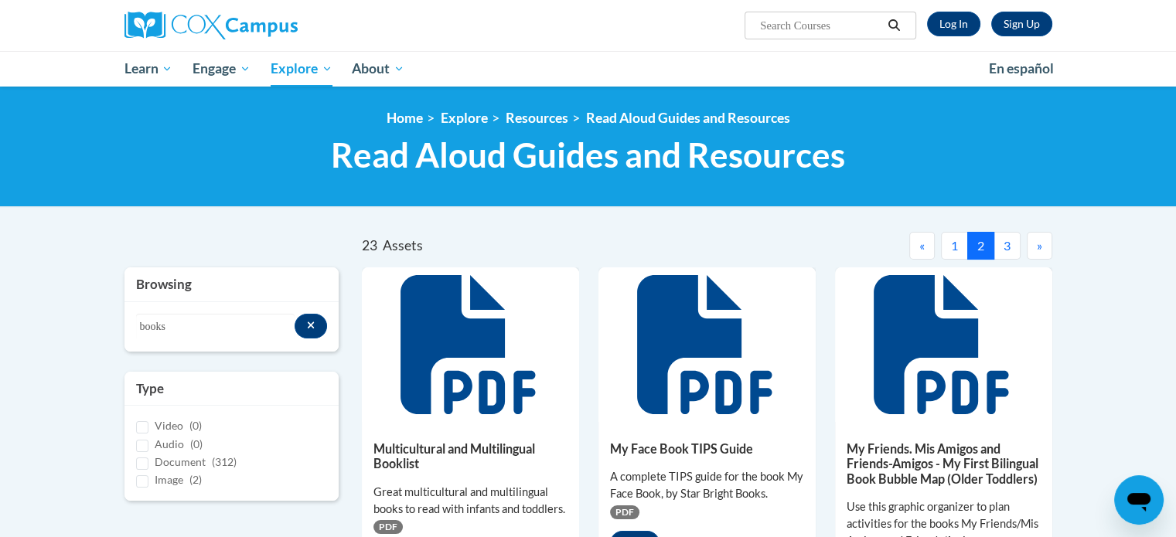
click at [1003, 243] on button "3" at bounding box center [1006, 246] width 27 height 28
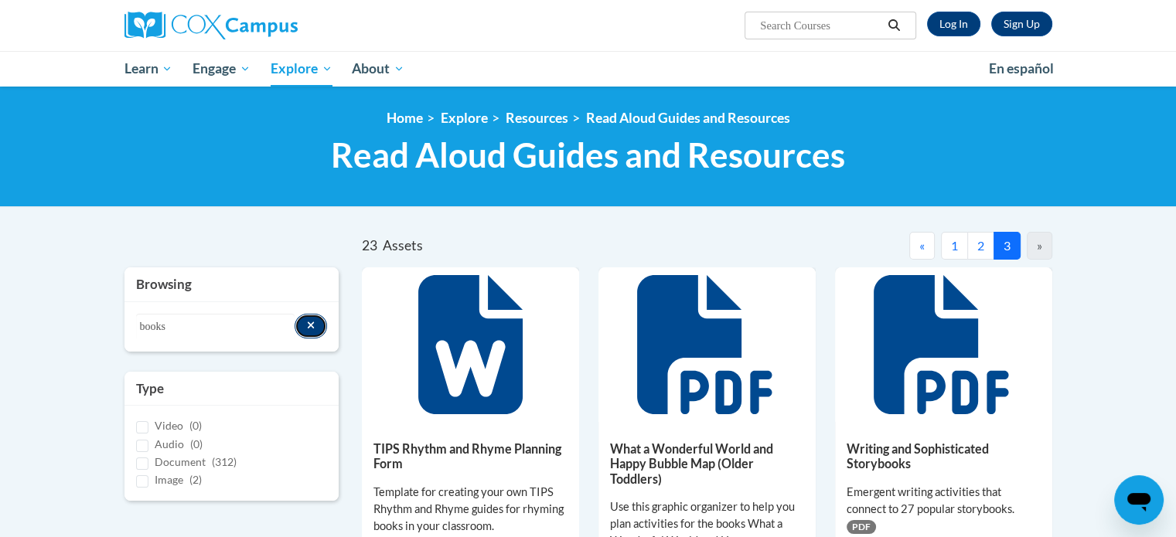
click at [317, 328] on button "Search resources" at bounding box center [311, 326] width 33 height 25
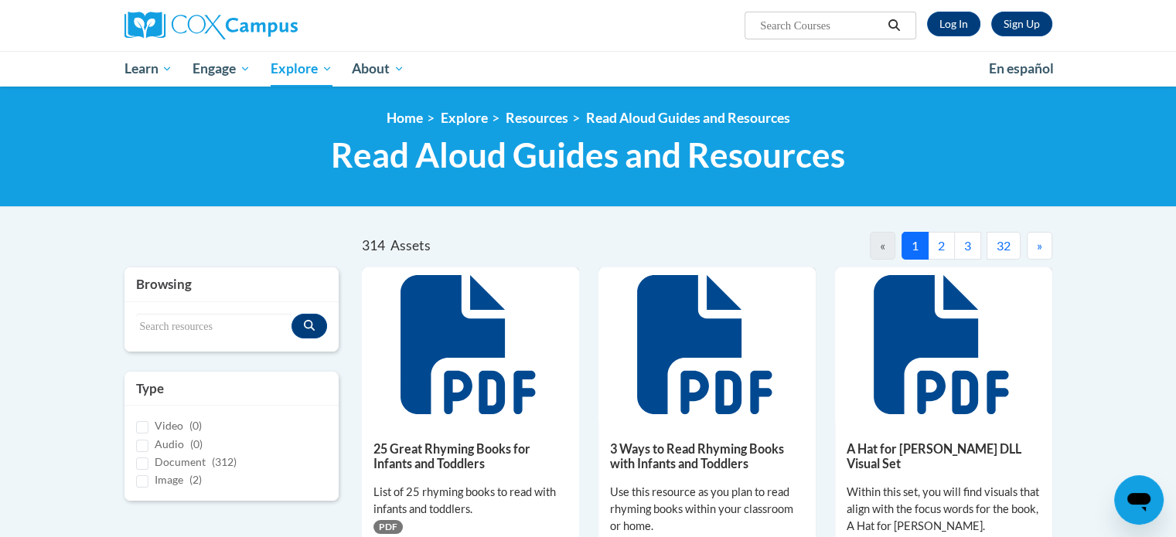
click at [946, 247] on button "2" at bounding box center [941, 246] width 27 height 28
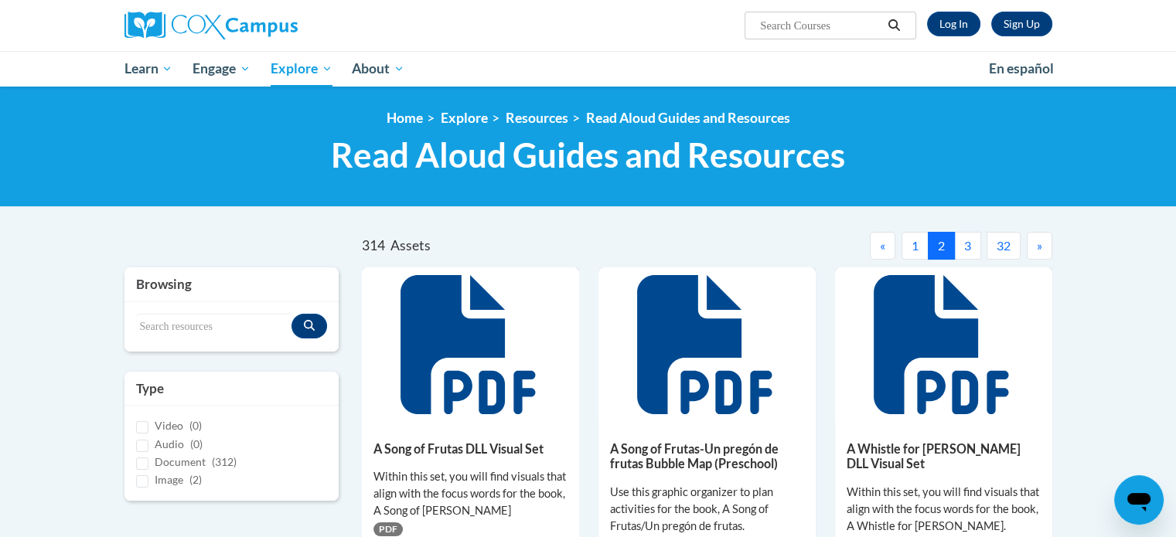
drag, startPoint x: 247, startPoint y: 286, endPoint x: 230, endPoint y: 312, distance: 31.1
click at [247, 286] on h3 "Browsing" at bounding box center [232, 284] width 192 height 19
click at [218, 327] on input "Search resources" at bounding box center [214, 327] width 156 height 26
type input "a"
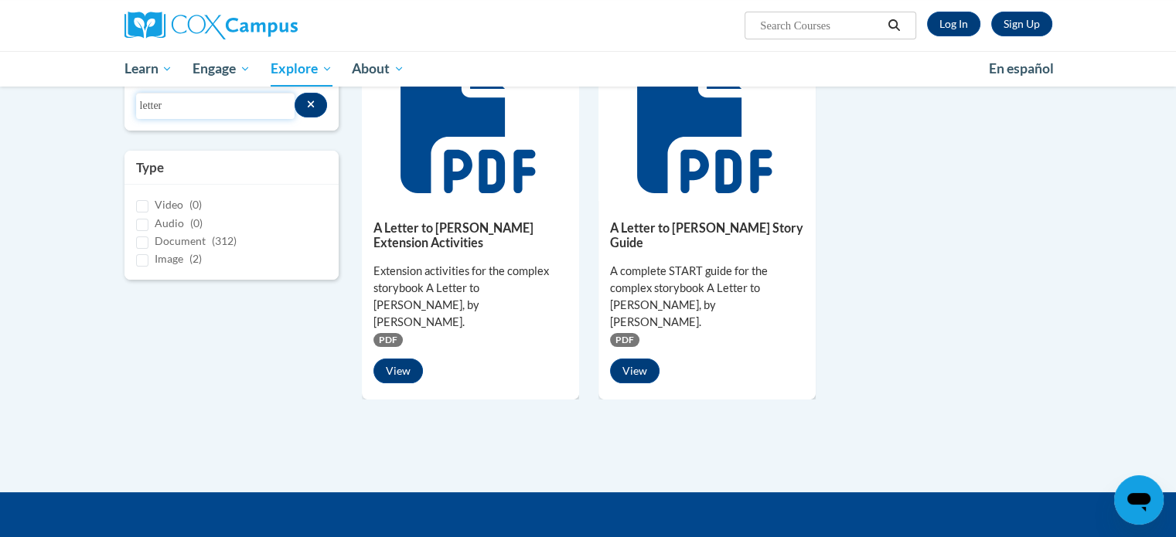
scroll to position [94, 0]
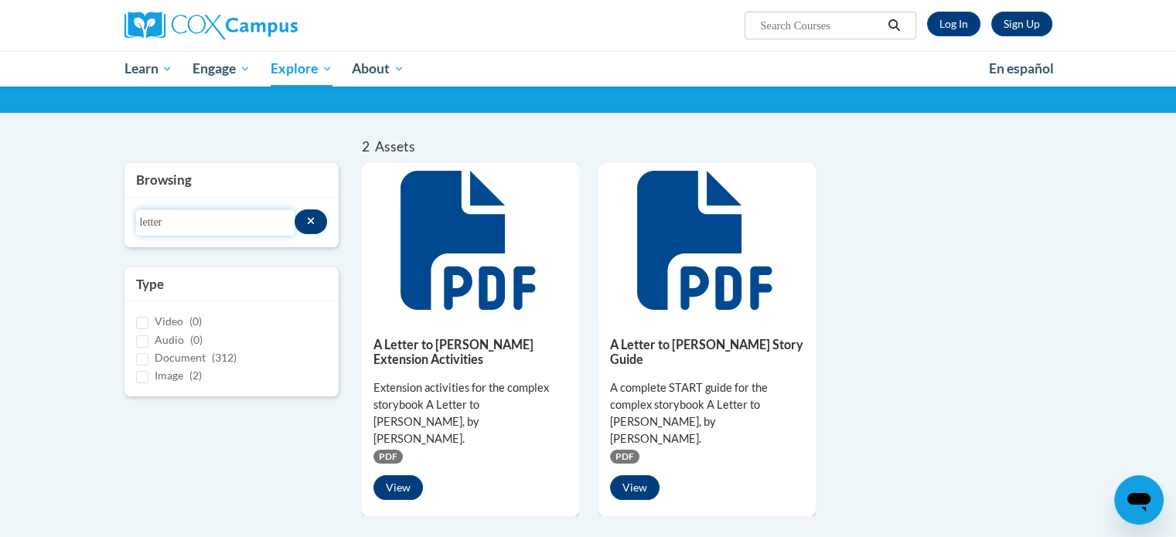
click at [192, 225] on input "letter" at bounding box center [215, 222] width 158 height 26
click at [192, 224] on input "letter" at bounding box center [215, 222] width 158 height 26
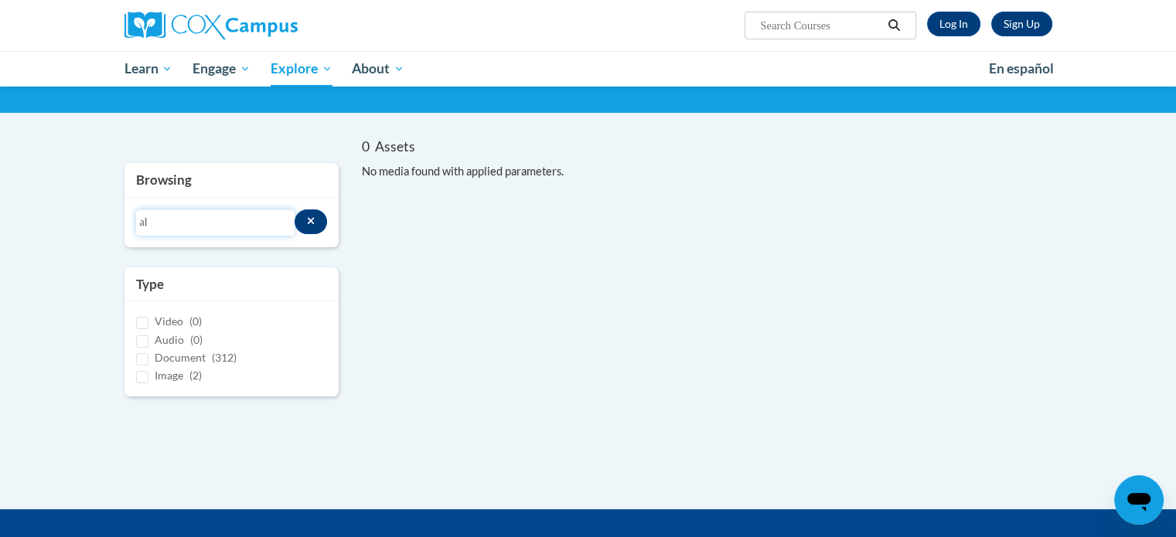
type input "a"
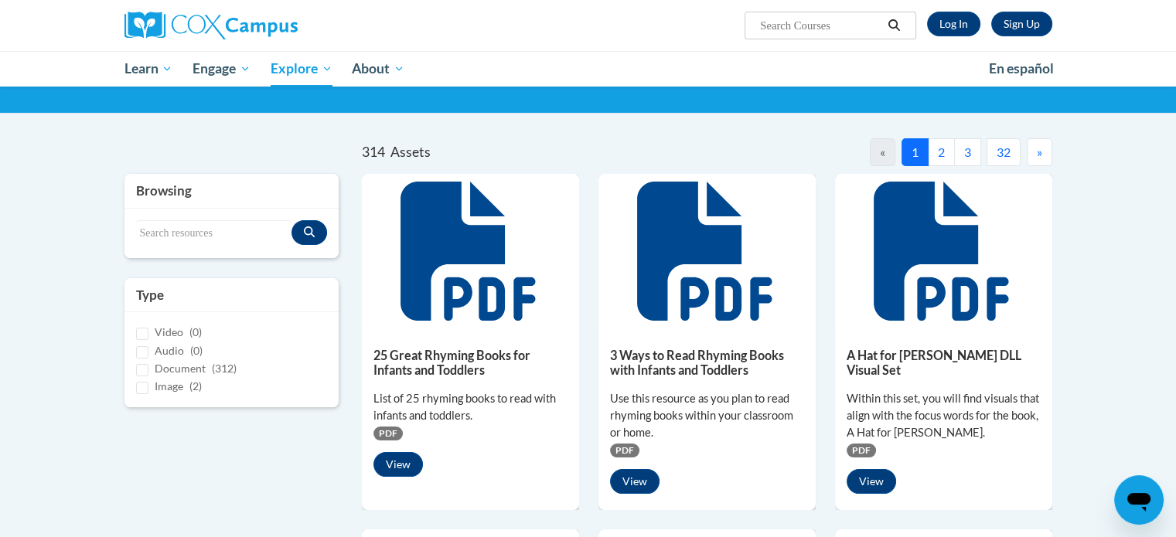
click at [153, 371] on div "Document (312)" at bounding box center [232, 368] width 192 height 17
click at [142, 368] on input "Document (312)" at bounding box center [142, 370] width 12 height 12
click at [137, 367] on input "Document (312)" at bounding box center [142, 370] width 12 height 12
checkbox input "false"
click at [942, 155] on button "2" at bounding box center [941, 152] width 27 height 28
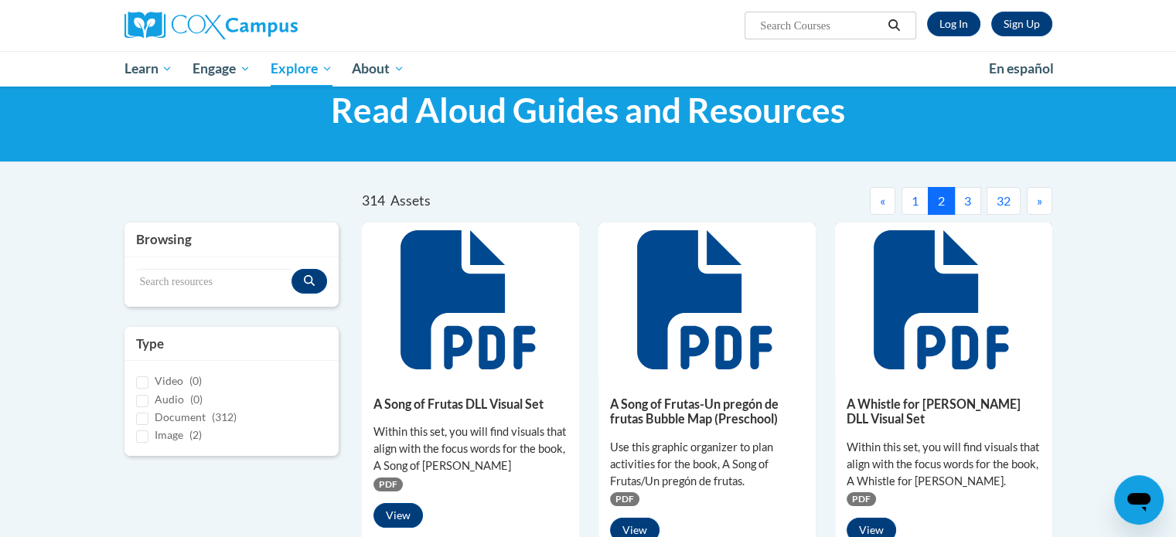
scroll to position [0, 0]
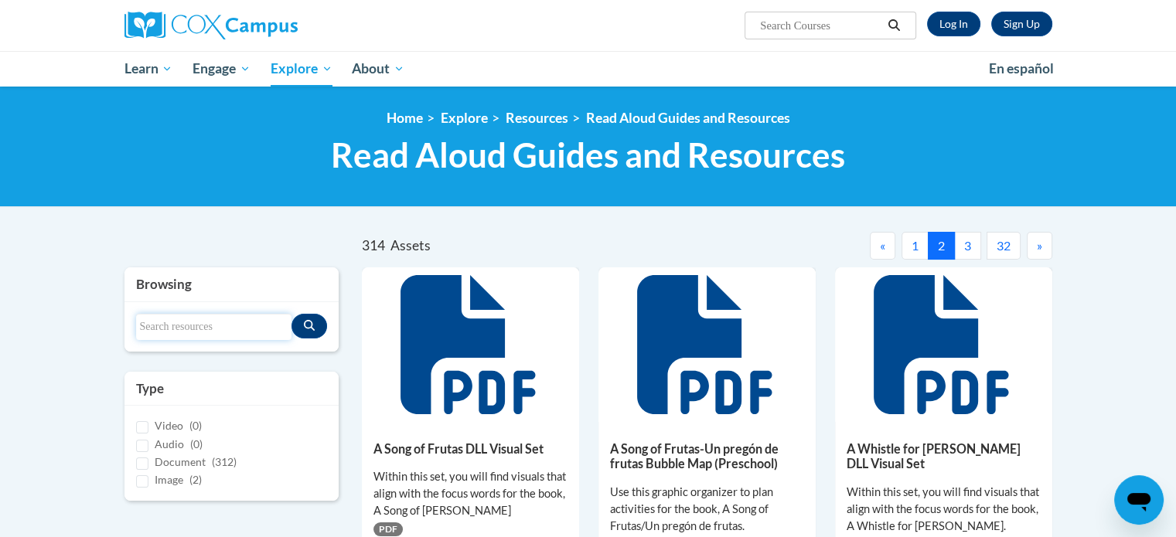
click at [167, 322] on input "Search resources" at bounding box center [214, 327] width 156 height 26
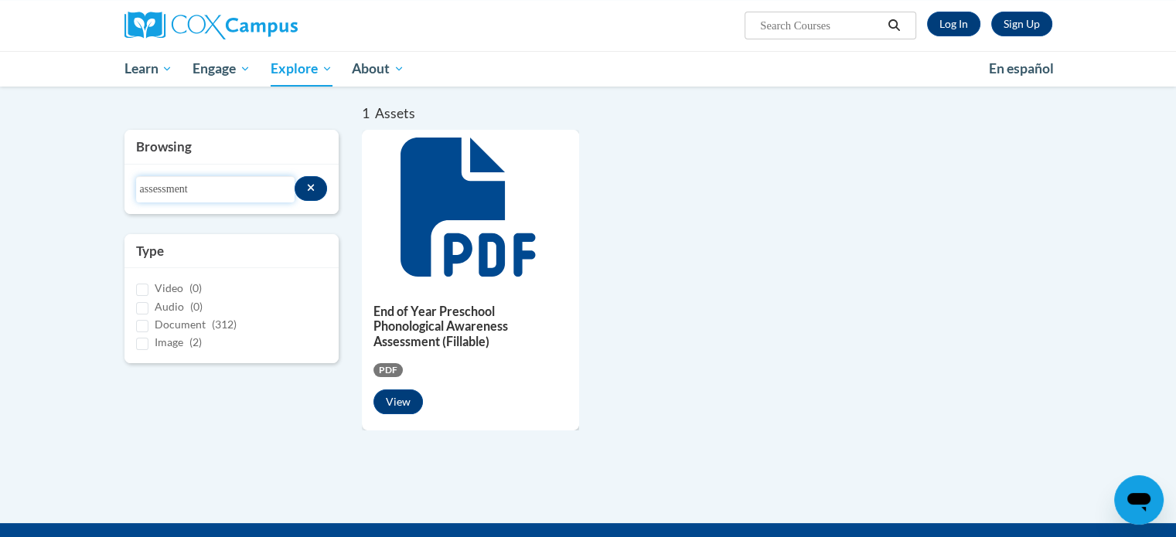
scroll to position [155, 0]
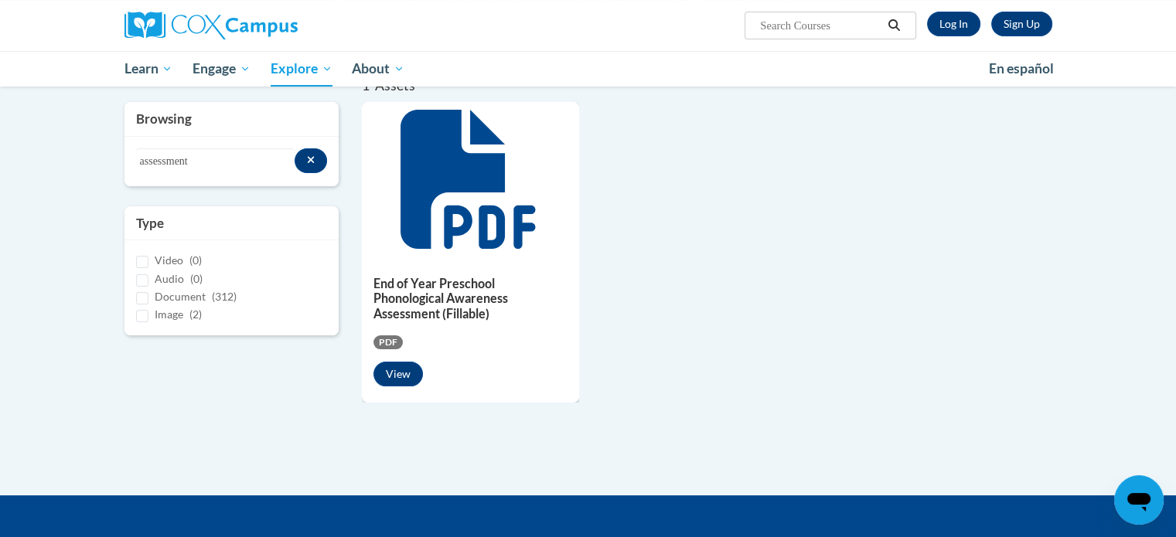
click at [465, 250] on div at bounding box center [470, 179] width 217 height 155
click at [463, 300] on h5 "End of Year Preschool Phonological Awareness Assessment (Fillable)" at bounding box center [470, 298] width 194 height 45
click at [455, 201] on icon at bounding box center [469, 179] width 139 height 139
click at [421, 377] on button "View" at bounding box center [397, 374] width 49 height 25
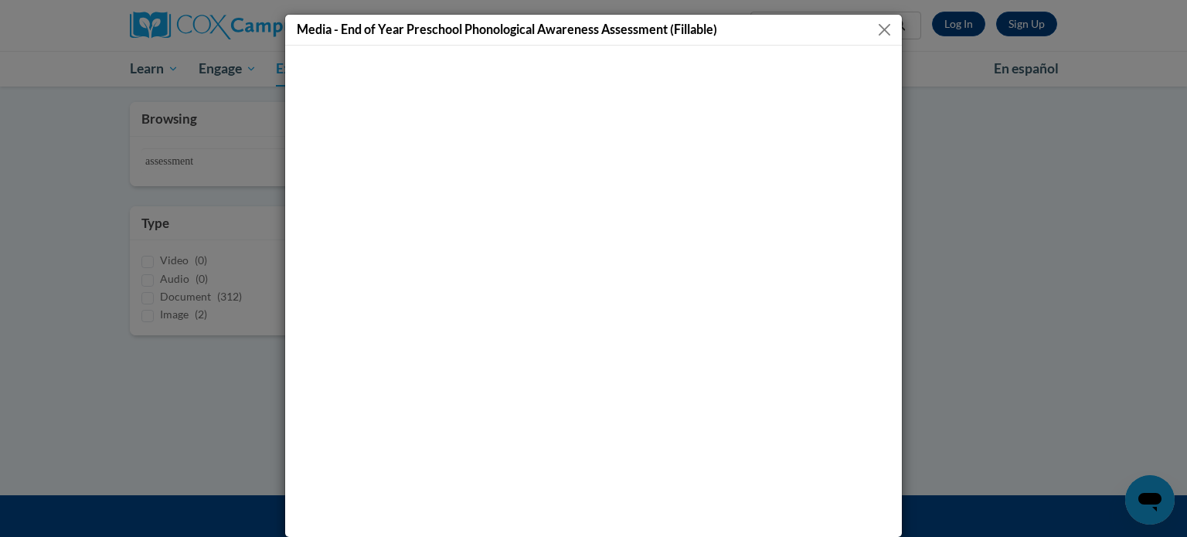
click at [879, 30] on button "Close" at bounding box center [884, 29] width 19 height 19
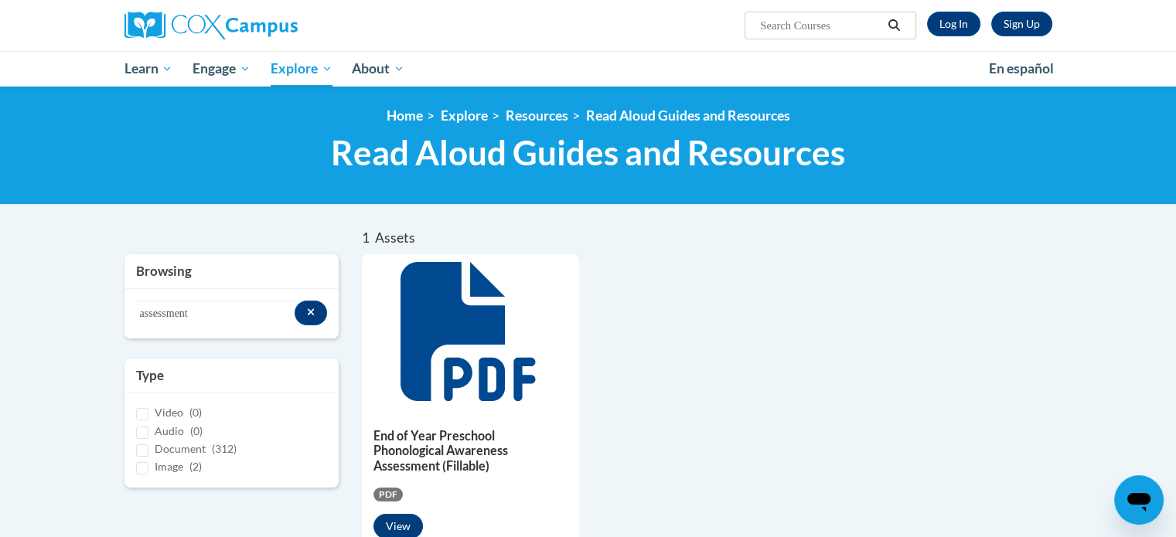
scroll to position [0, 0]
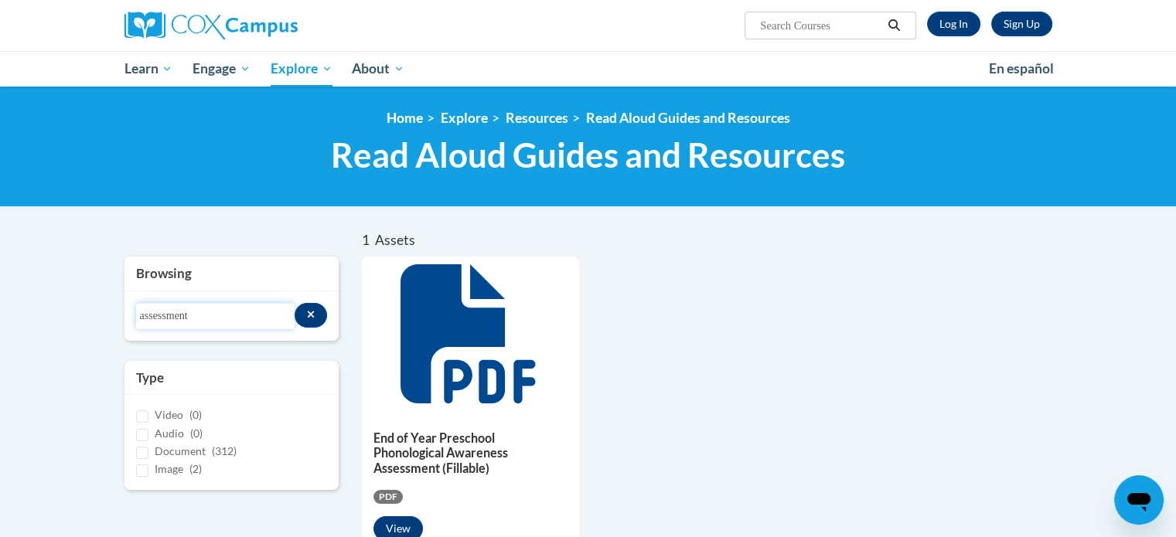
click at [199, 319] on input "assessment" at bounding box center [215, 316] width 158 height 26
type input "a"
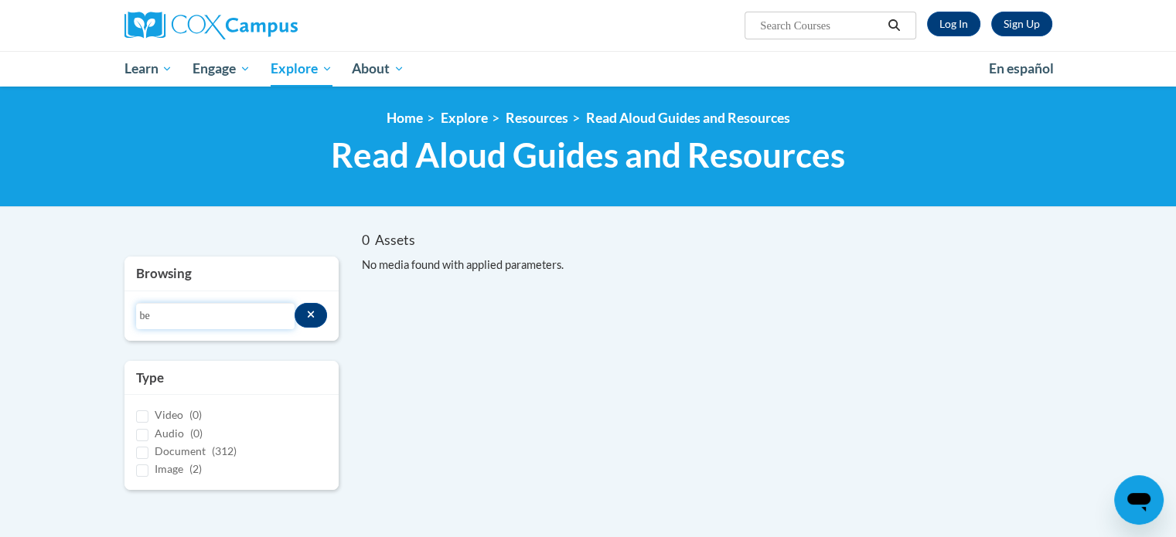
type input "b"
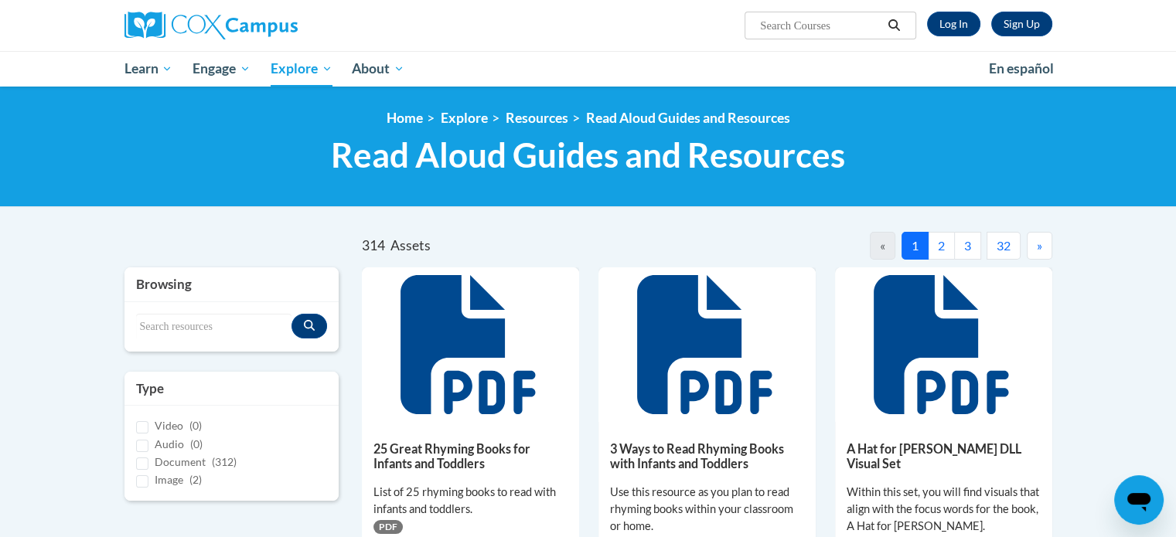
click at [943, 246] on button "2" at bounding box center [941, 246] width 27 height 28
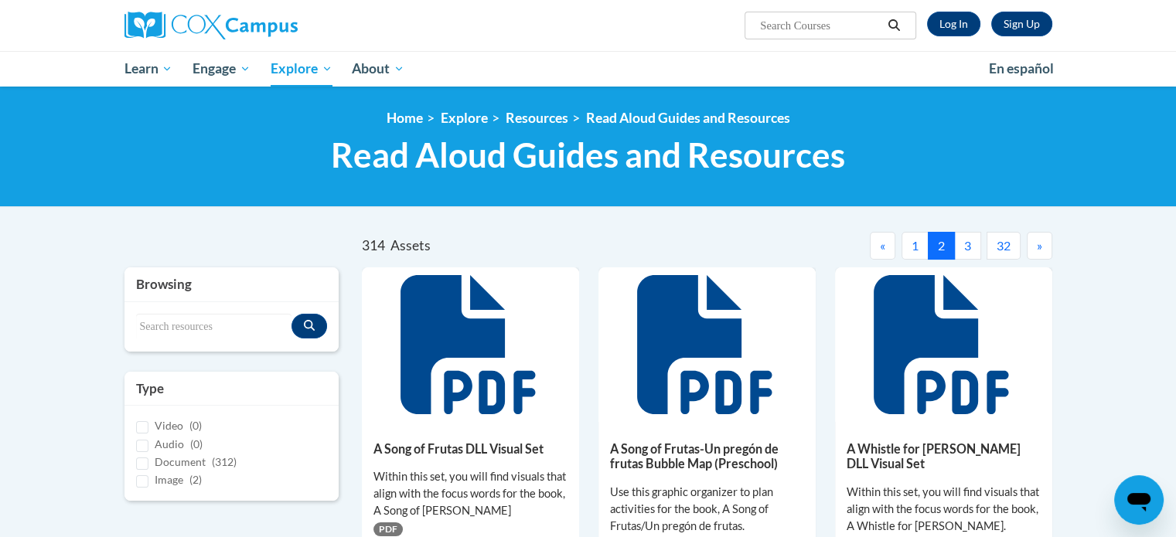
click at [968, 247] on button "3" at bounding box center [967, 246] width 27 height 28
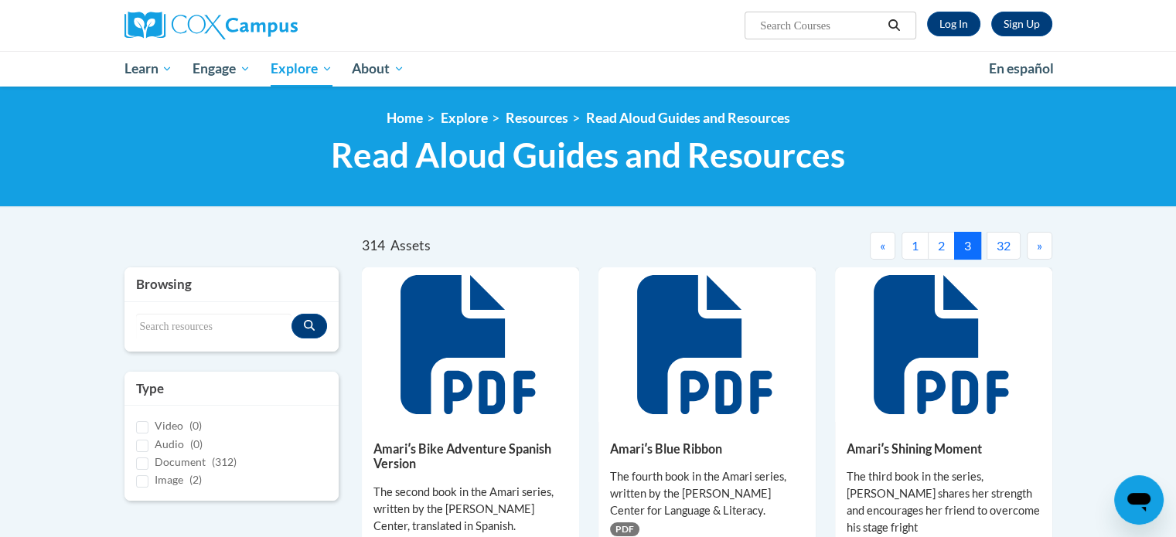
click at [1043, 244] on button "»" at bounding box center [1040, 246] width 26 height 28
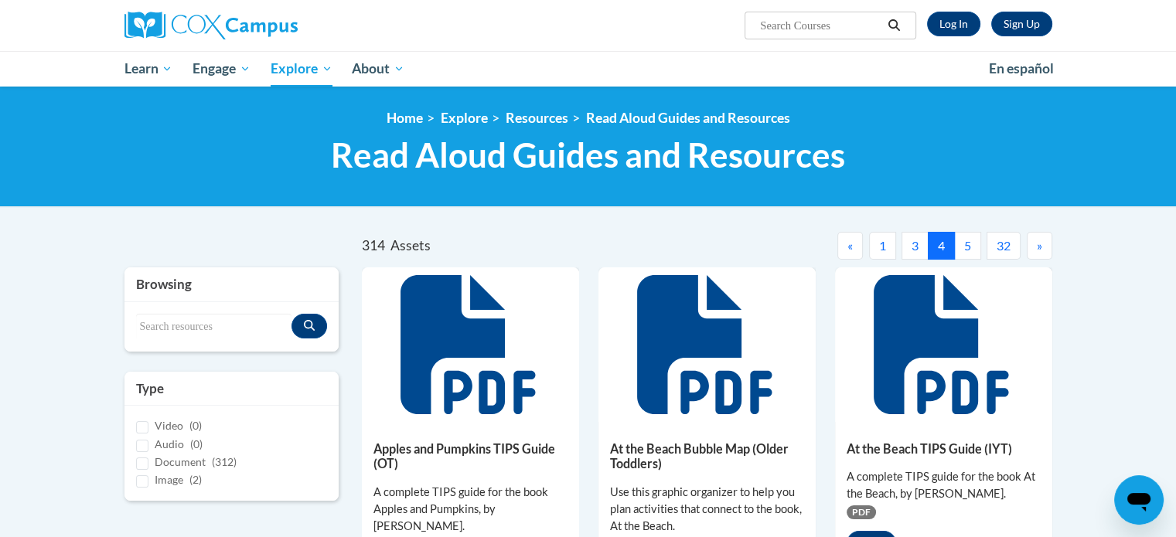
click at [968, 252] on button "5" at bounding box center [967, 246] width 27 height 28
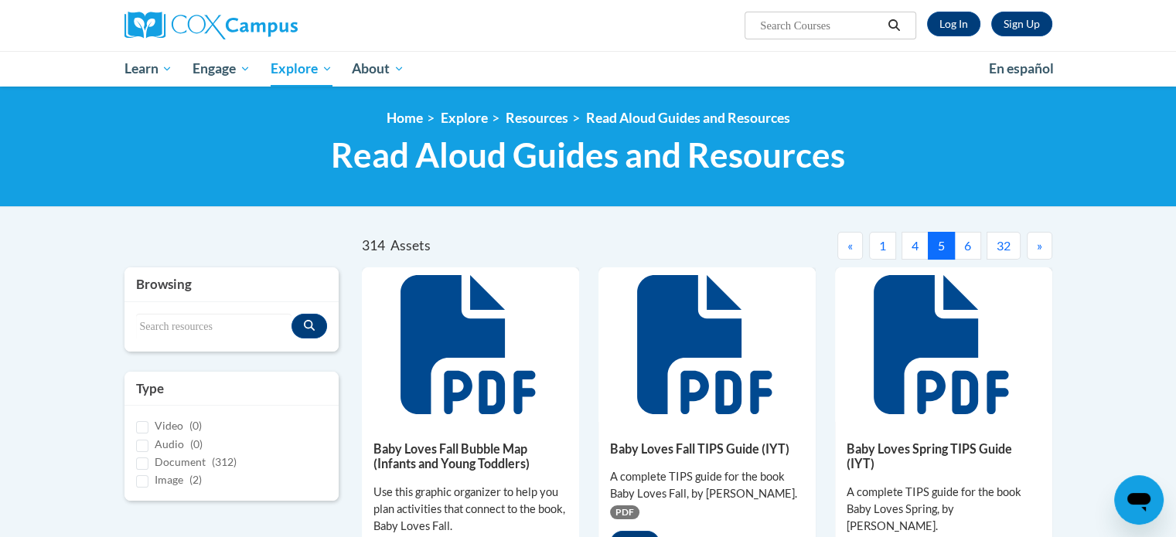
click at [972, 250] on button "6" at bounding box center [967, 246] width 27 height 28
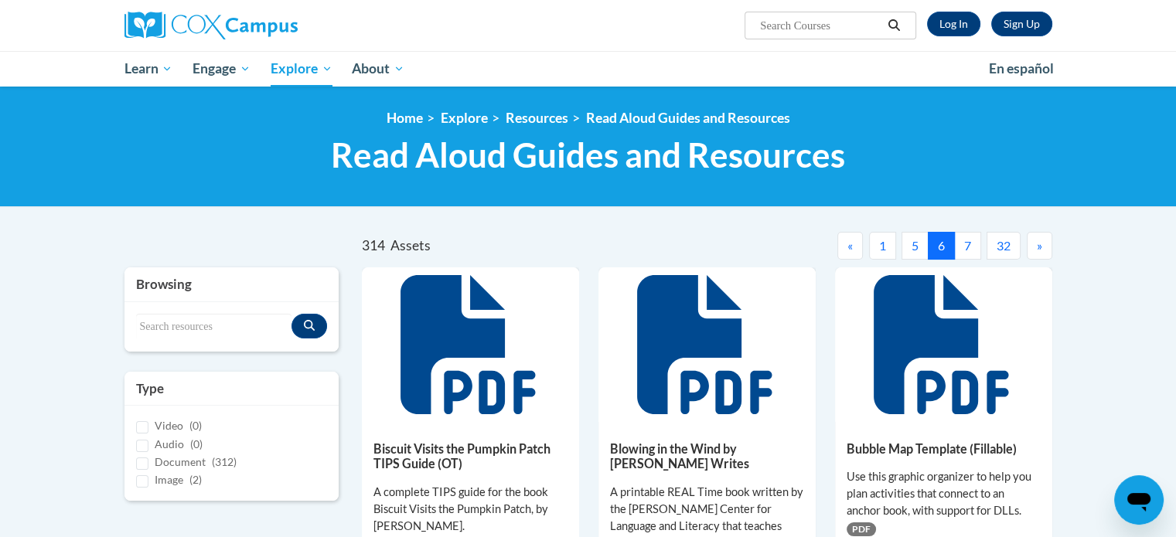
click at [962, 244] on button "7" at bounding box center [967, 246] width 27 height 28
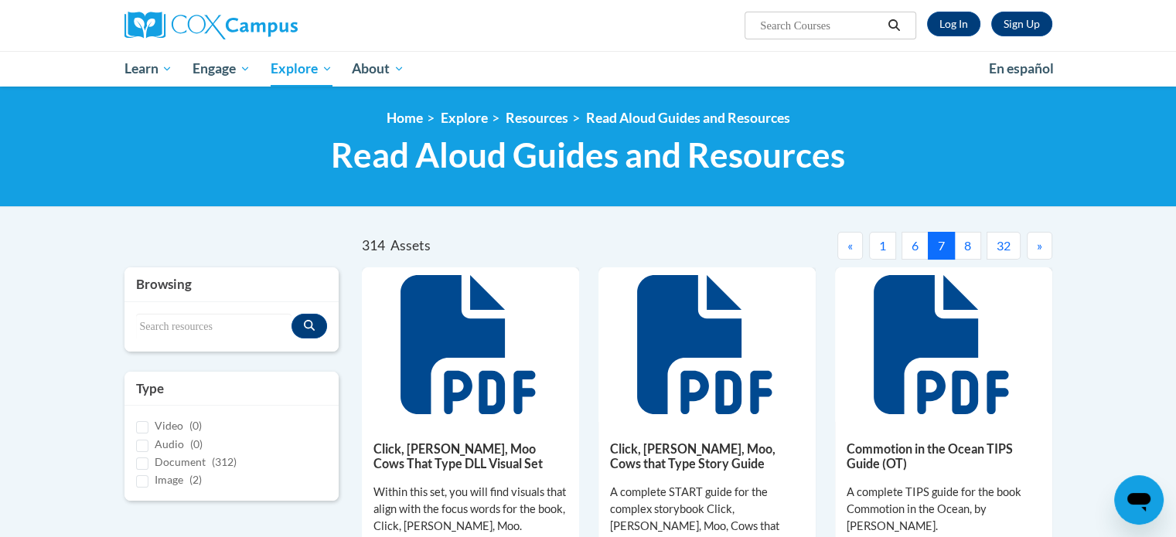
click at [964, 244] on button "8" at bounding box center [967, 246] width 27 height 28
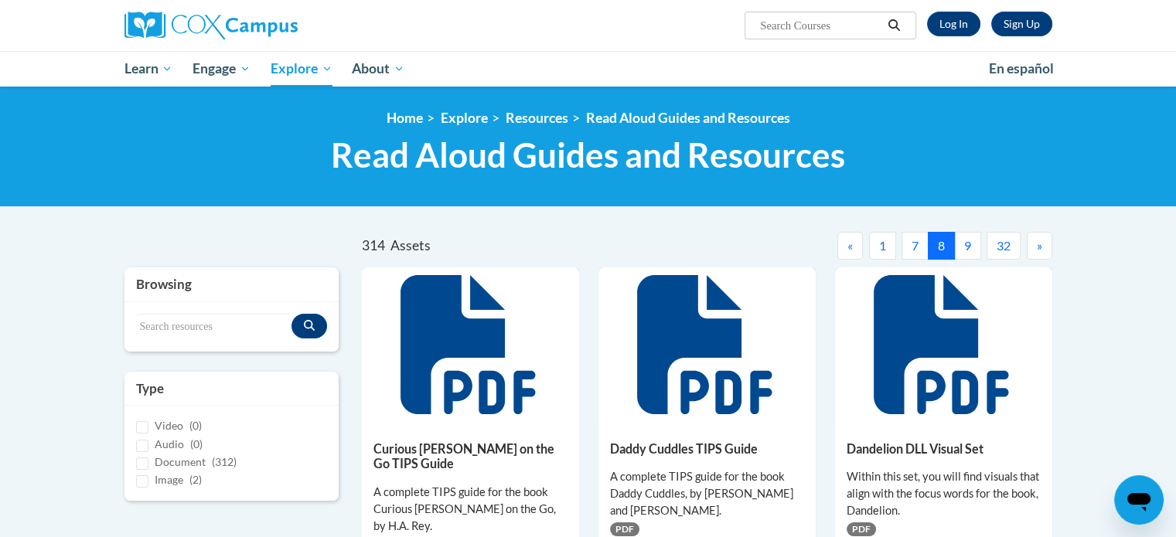
click at [972, 240] on button "9" at bounding box center [967, 246] width 27 height 28
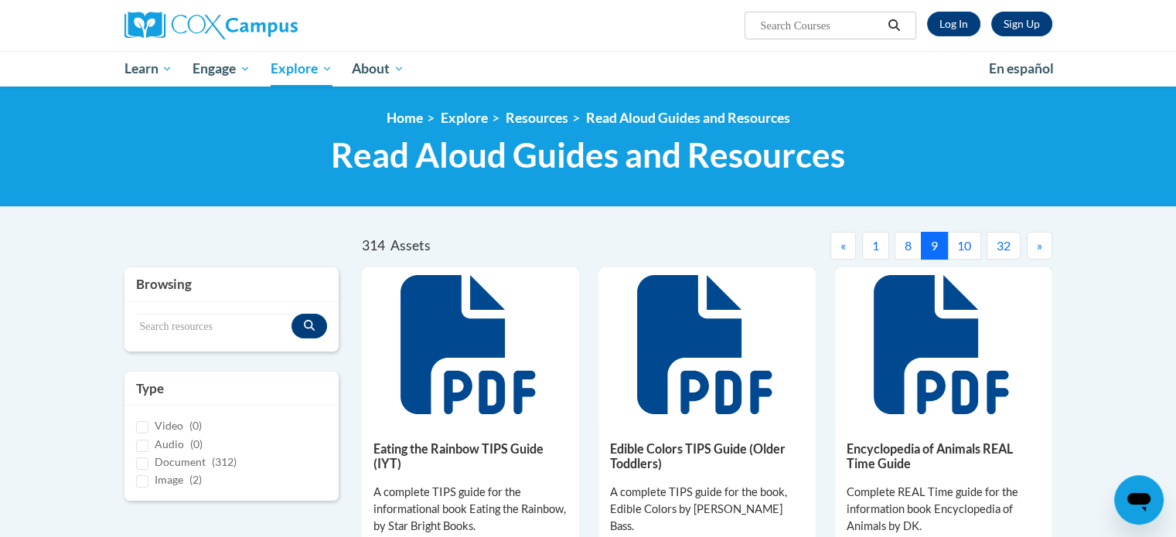
click at [965, 247] on button "10" at bounding box center [964, 246] width 34 height 28
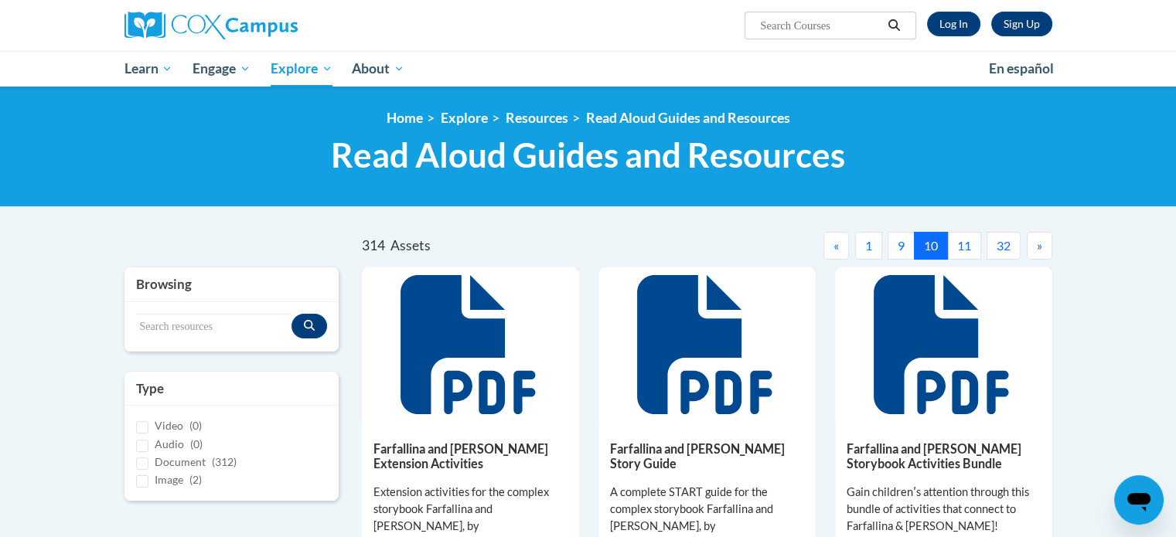
click at [972, 240] on button "11" at bounding box center [964, 246] width 34 height 28
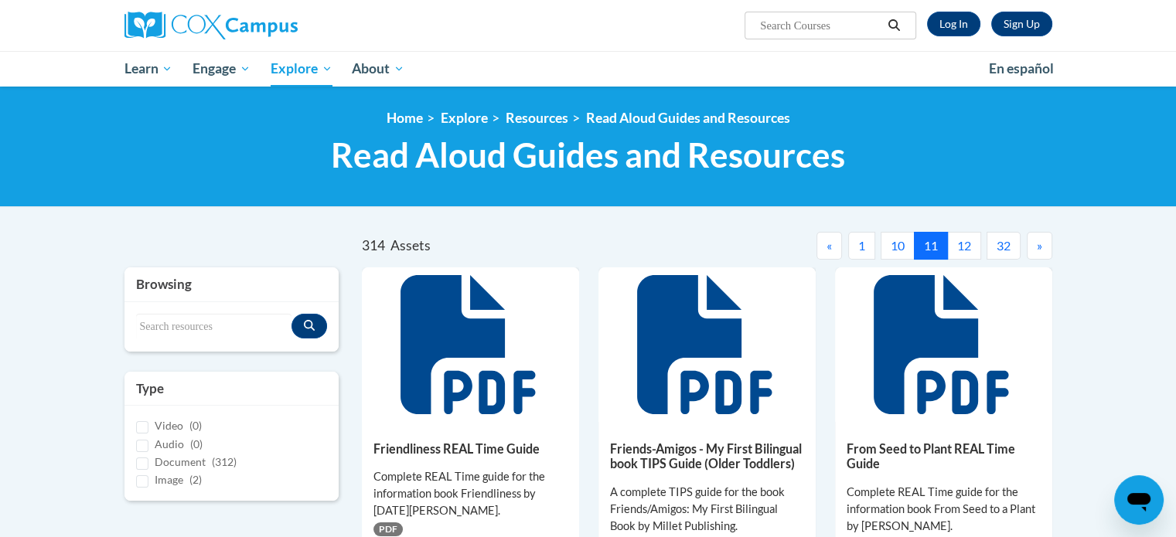
click at [961, 244] on button "12" at bounding box center [964, 246] width 34 height 28
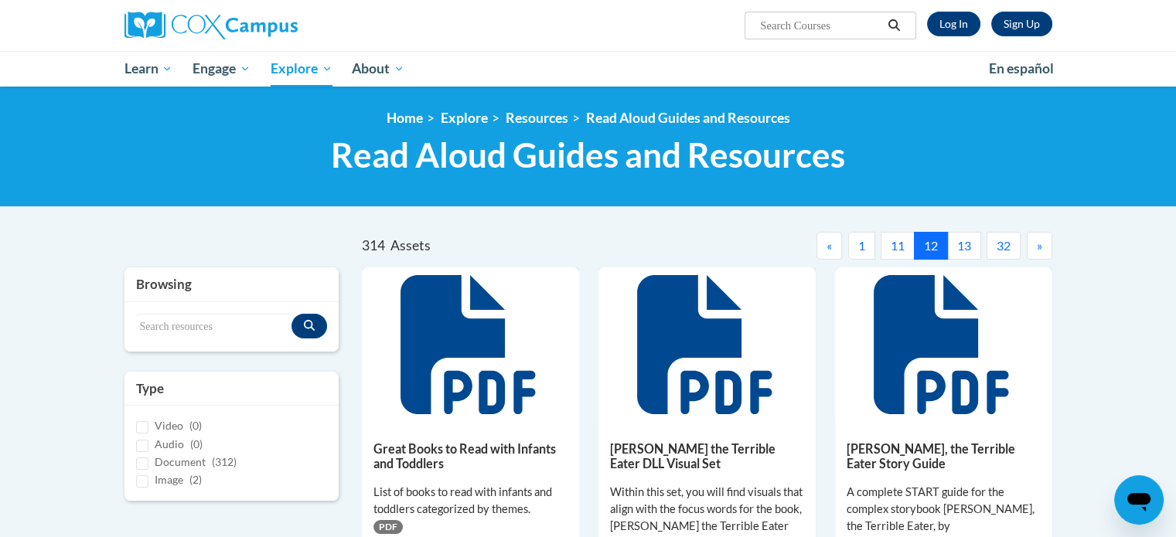
click at [970, 246] on button "13" at bounding box center [964, 246] width 34 height 28
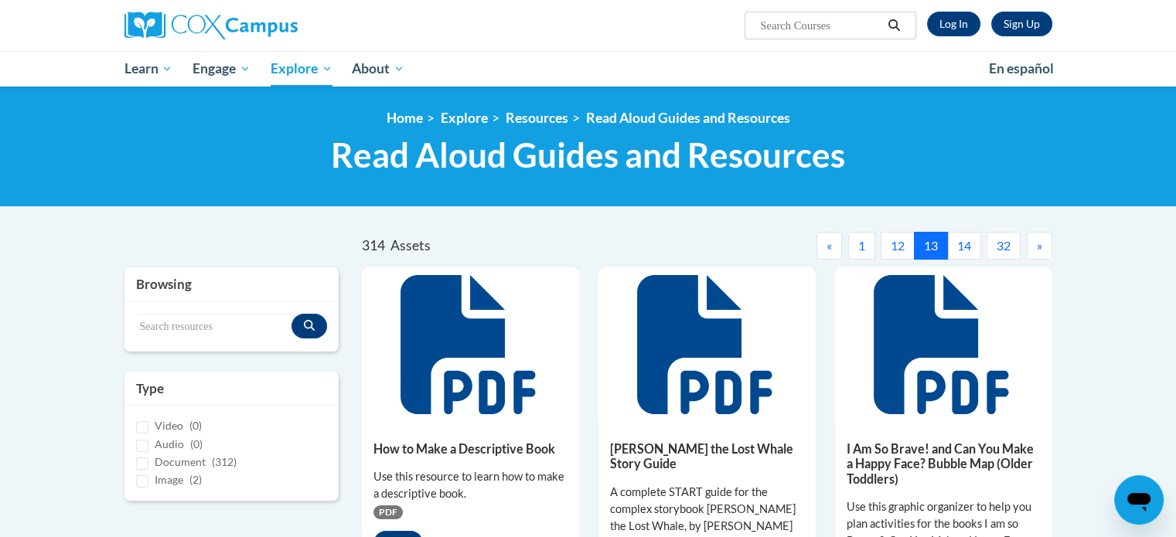
click at [966, 249] on button "14" at bounding box center [964, 246] width 34 height 28
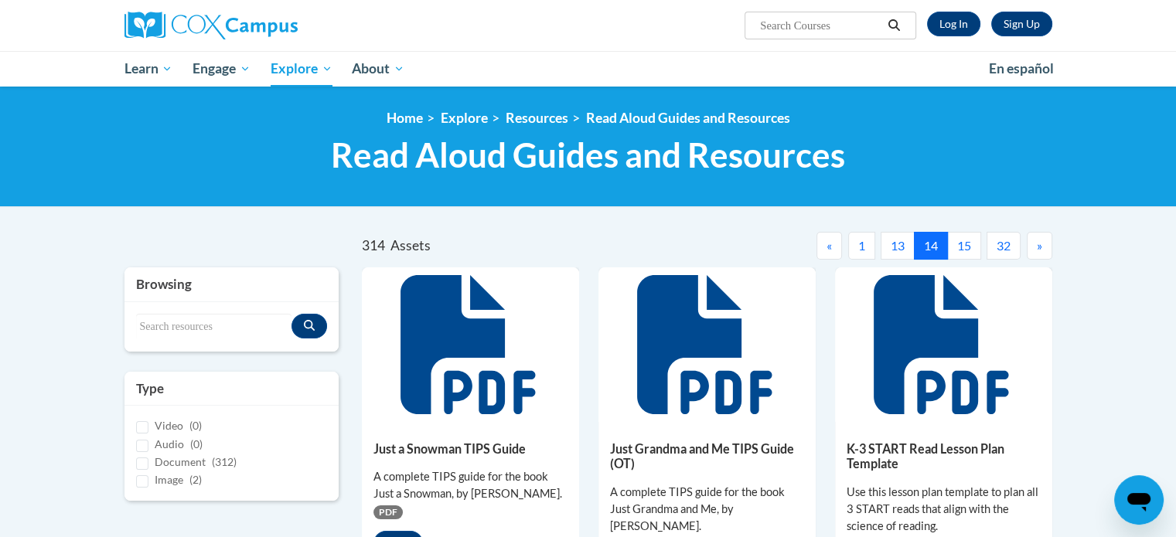
click at [965, 245] on button "15" at bounding box center [964, 246] width 34 height 28
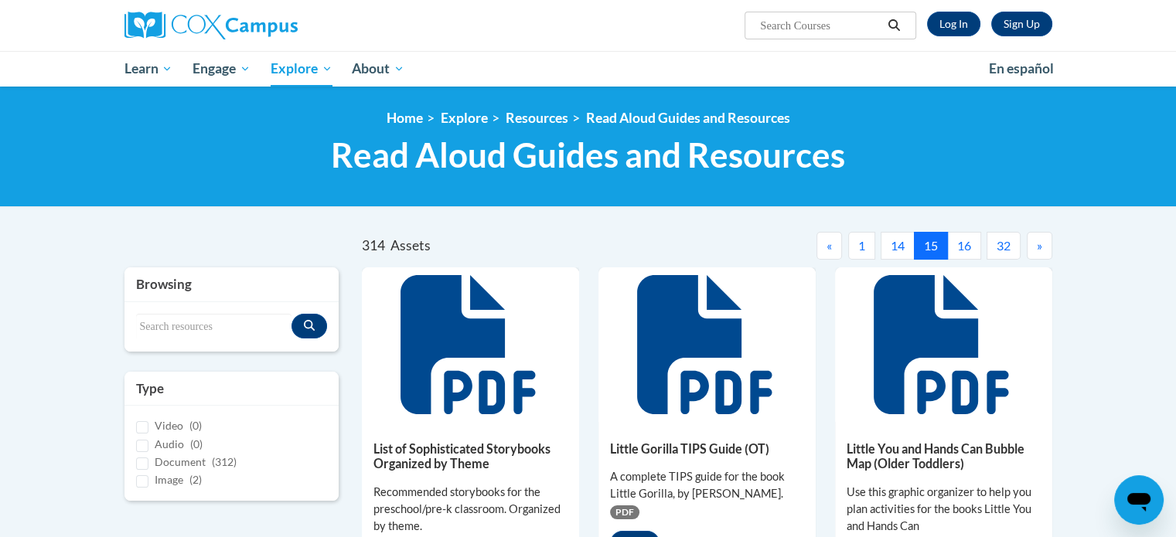
click at [971, 247] on button "16" at bounding box center [964, 246] width 34 height 28
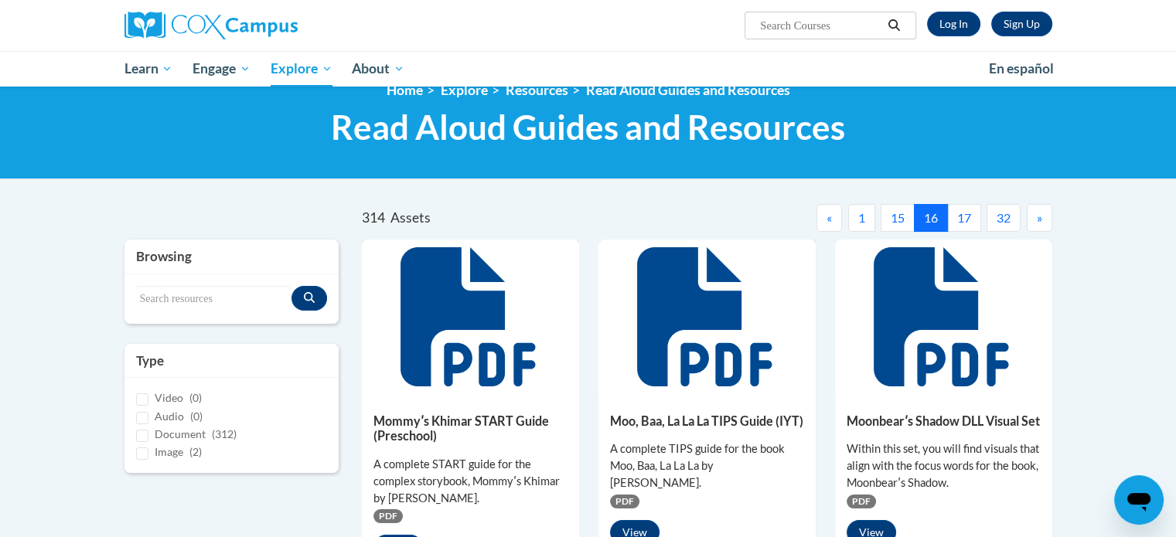
scroll to position [77, 0]
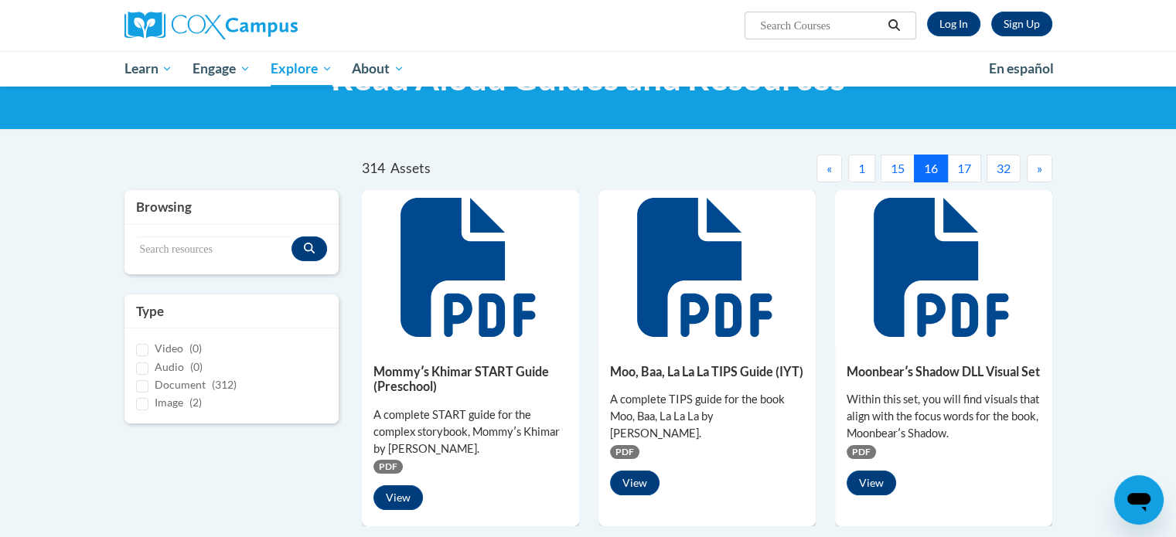
click at [969, 169] on button "17" at bounding box center [964, 169] width 34 height 28
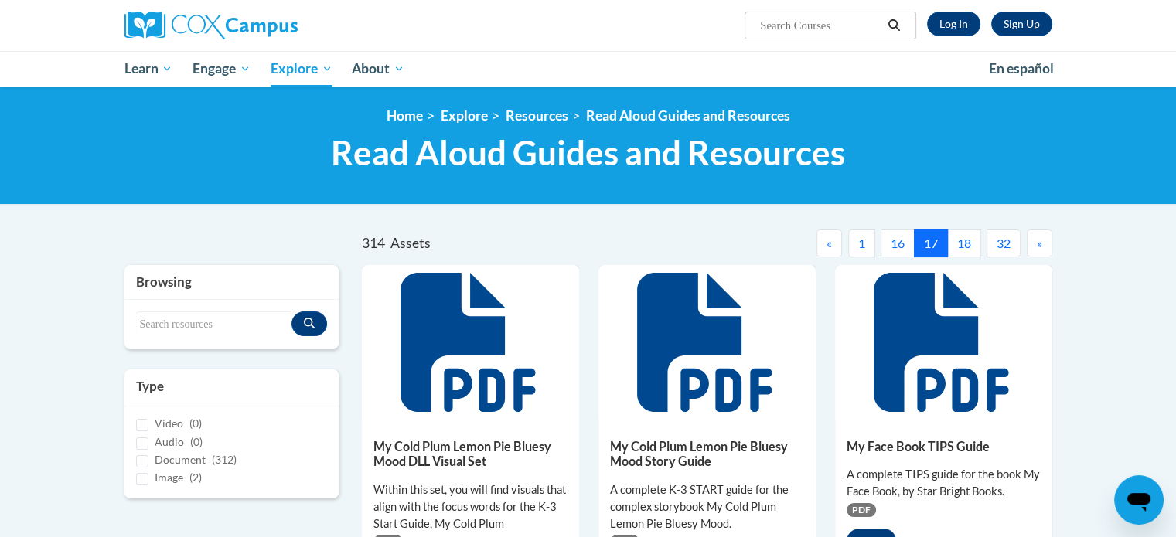
scroll to position [0, 0]
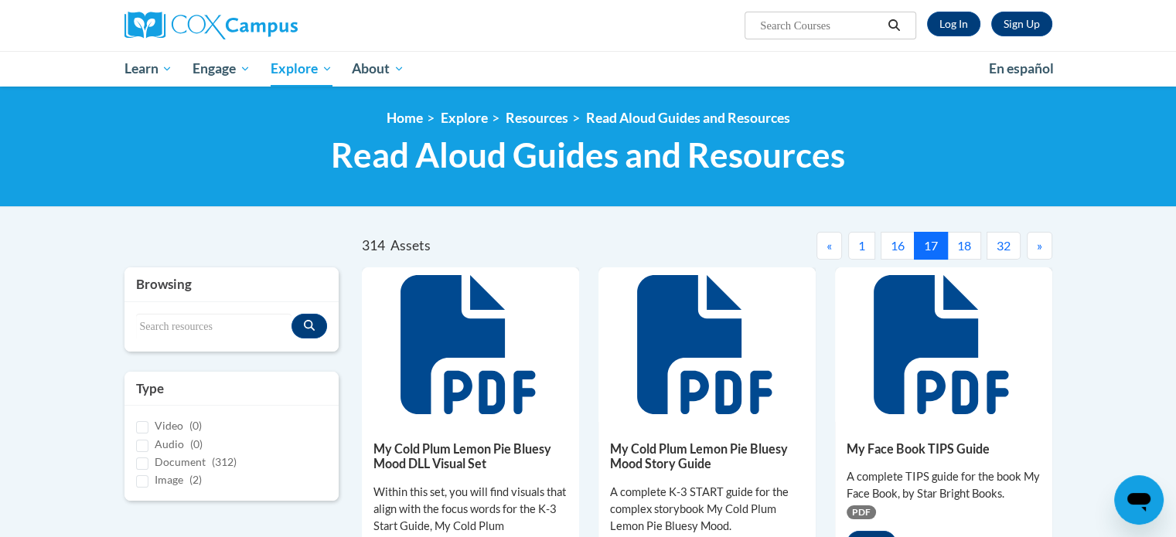
click at [962, 243] on button "18" at bounding box center [964, 246] width 34 height 28
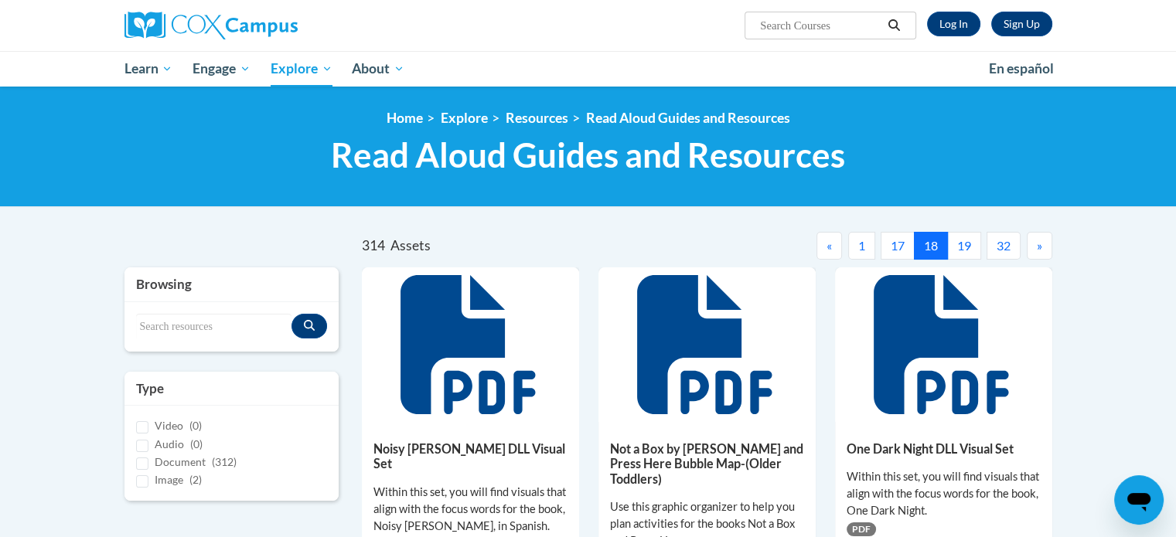
click at [968, 251] on button "19" at bounding box center [964, 246] width 34 height 28
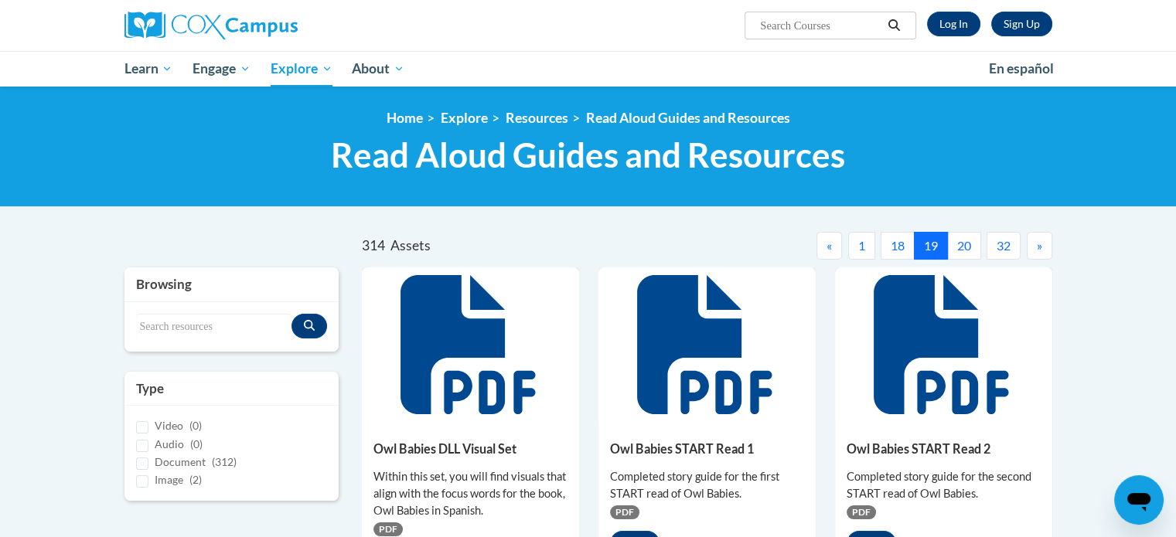
click at [964, 249] on button "20" at bounding box center [964, 246] width 34 height 28
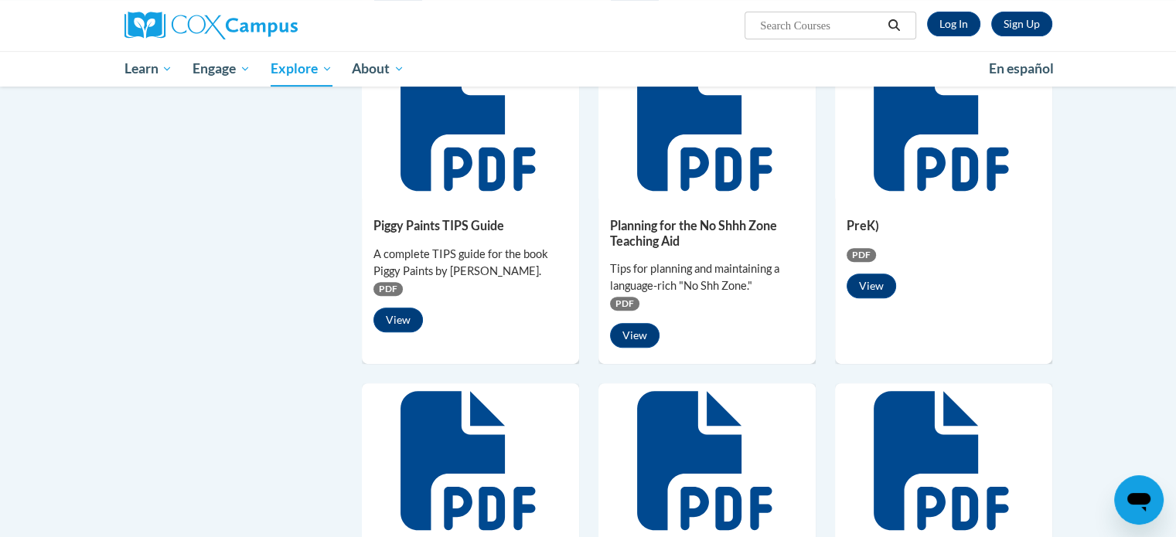
scroll to position [618, 0]
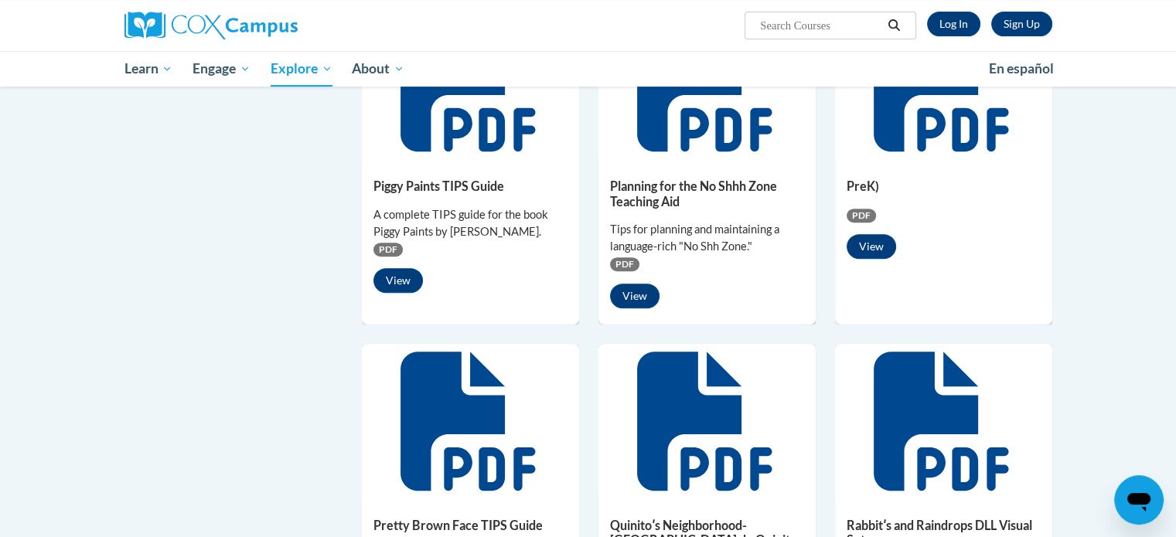
click at [919, 124] on icon at bounding box center [941, 81] width 135 height 139
click at [882, 234] on button "View" at bounding box center [870, 246] width 49 height 25
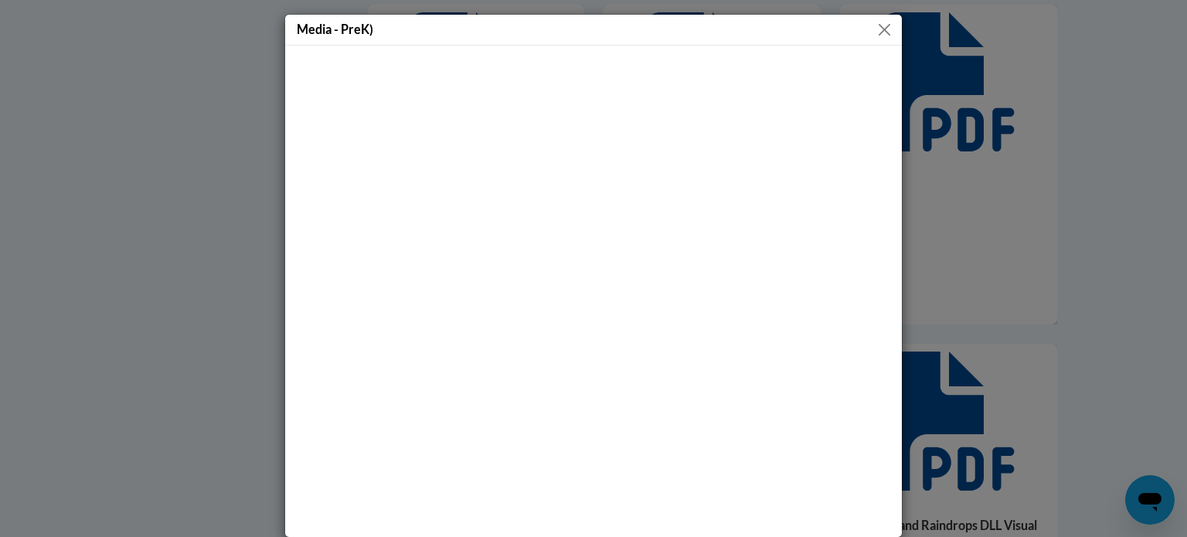
click at [882, 29] on button "Close" at bounding box center [884, 29] width 19 height 19
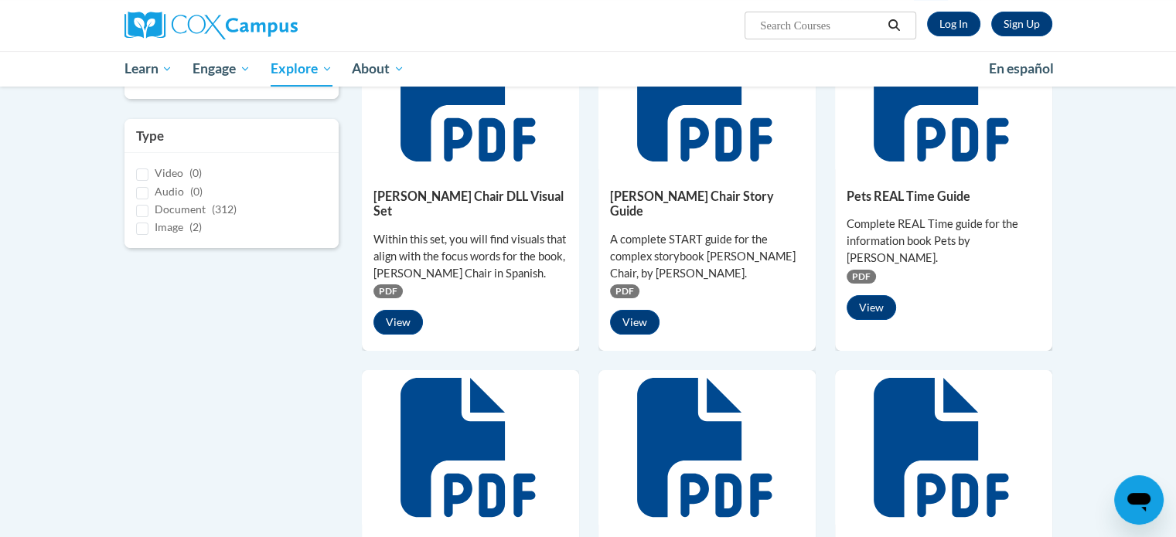
scroll to position [0, 0]
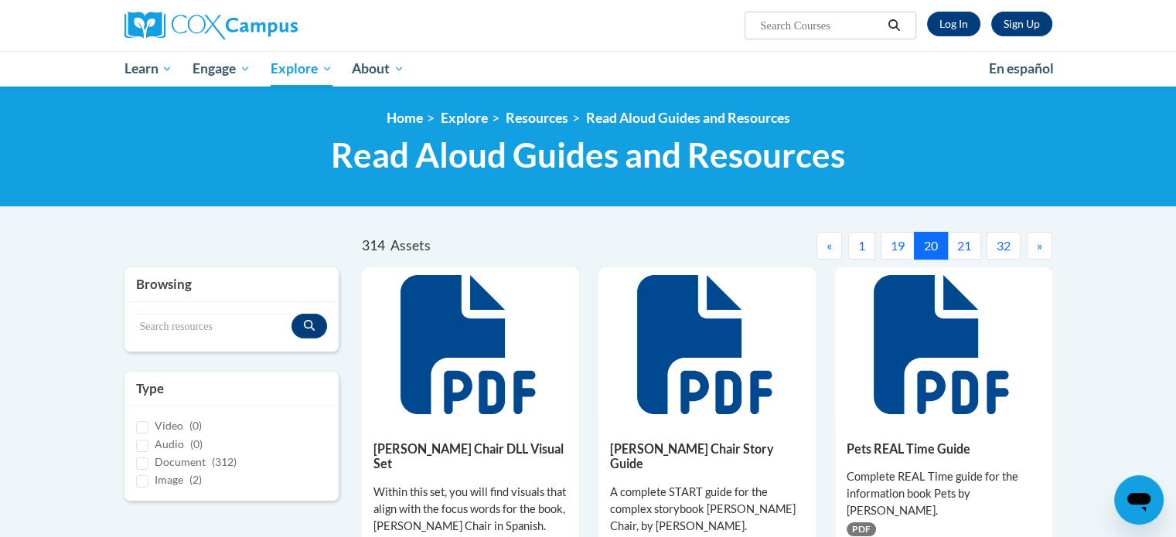
click at [969, 250] on button "21" at bounding box center [964, 246] width 34 height 28
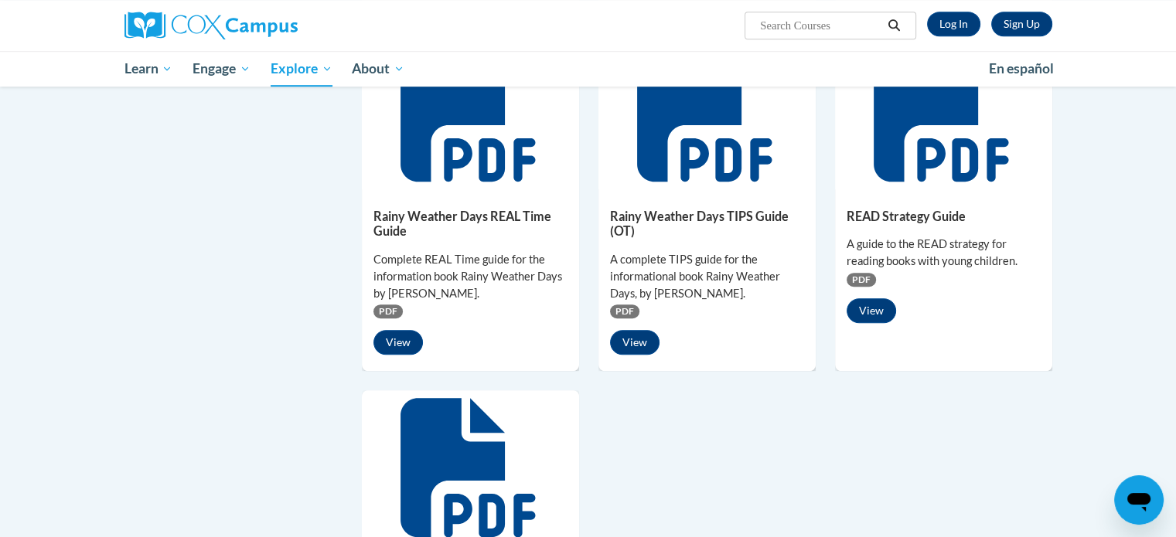
scroll to position [928, 0]
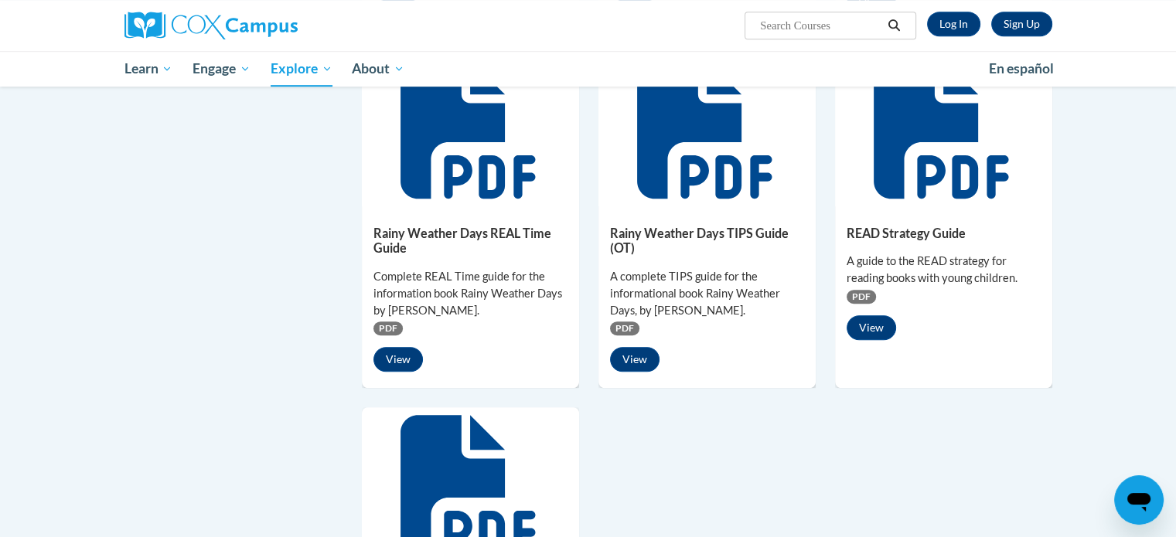
click at [944, 235] on h5 "READ Strategy Guide" at bounding box center [943, 233] width 194 height 15
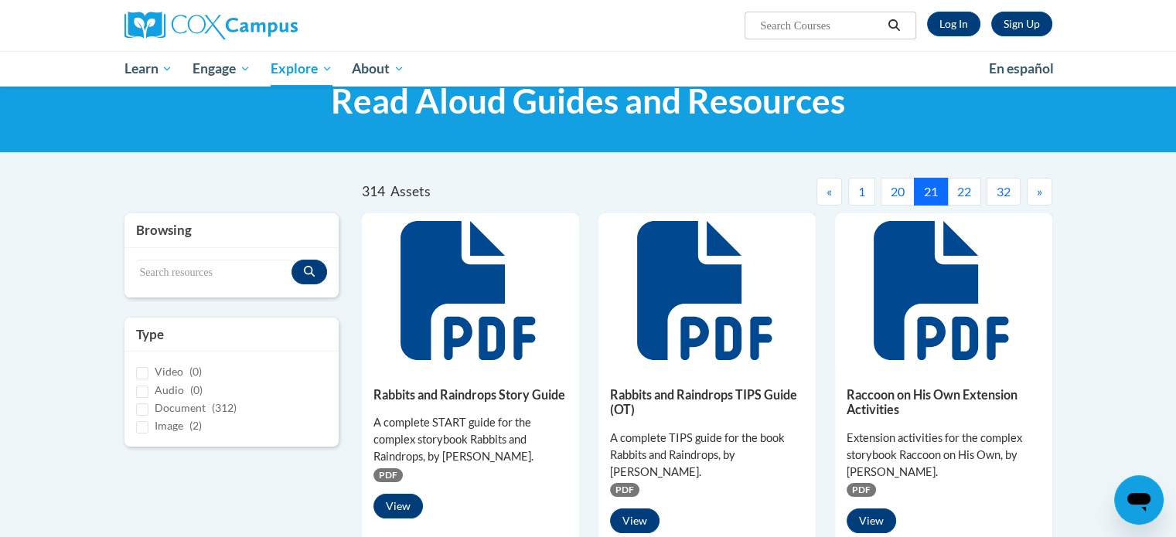
scroll to position [0, 0]
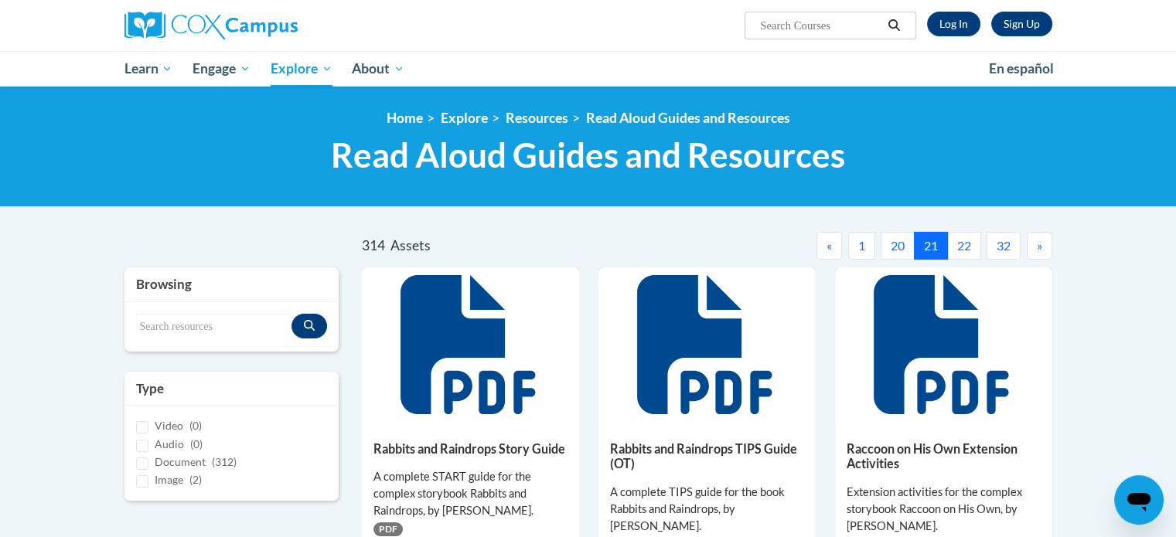
click at [970, 246] on button "22" at bounding box center [964, 246] width 34 height 28
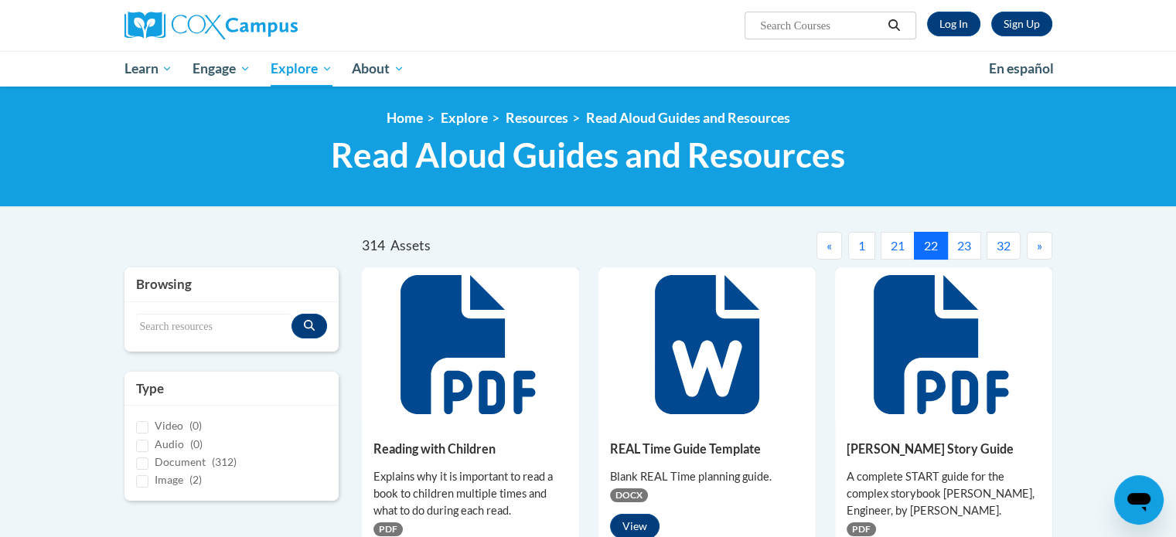
click at [971, 248] on button "23" at bounding box center [964, 246] width 34 height 28
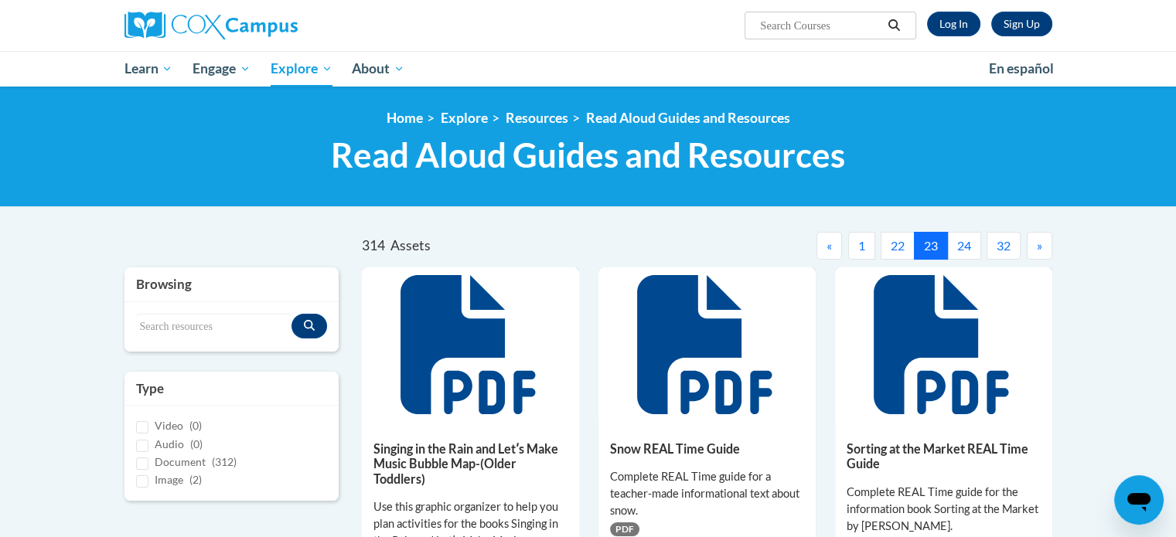
click at [963, 248] on button "24" at bounding box center [964, 246] width 34 height 28
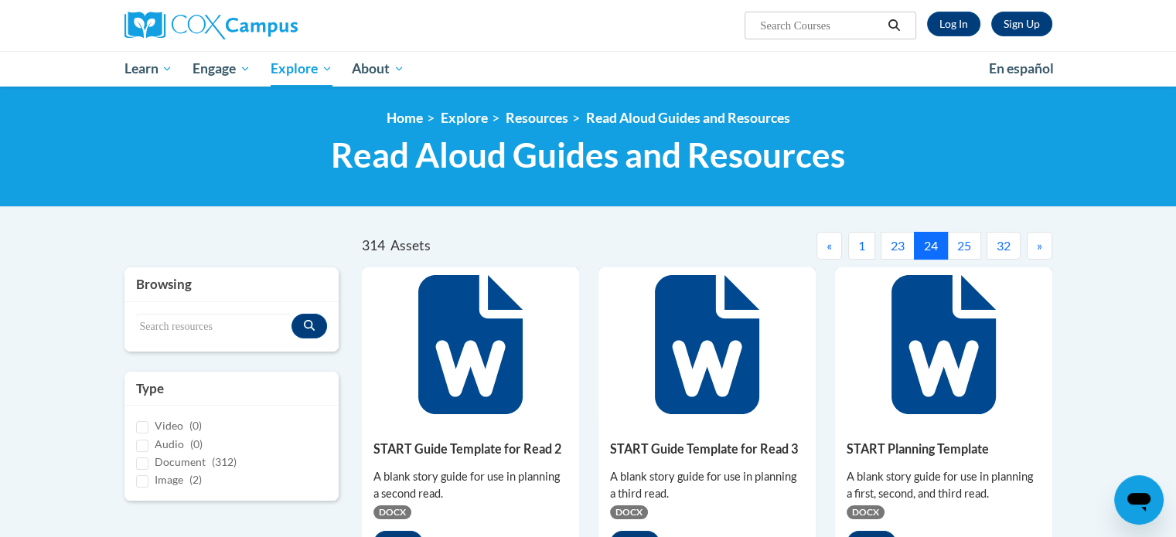
click at [965, 249] on button "25" at bounding box center [964, 246] width 34 height 28
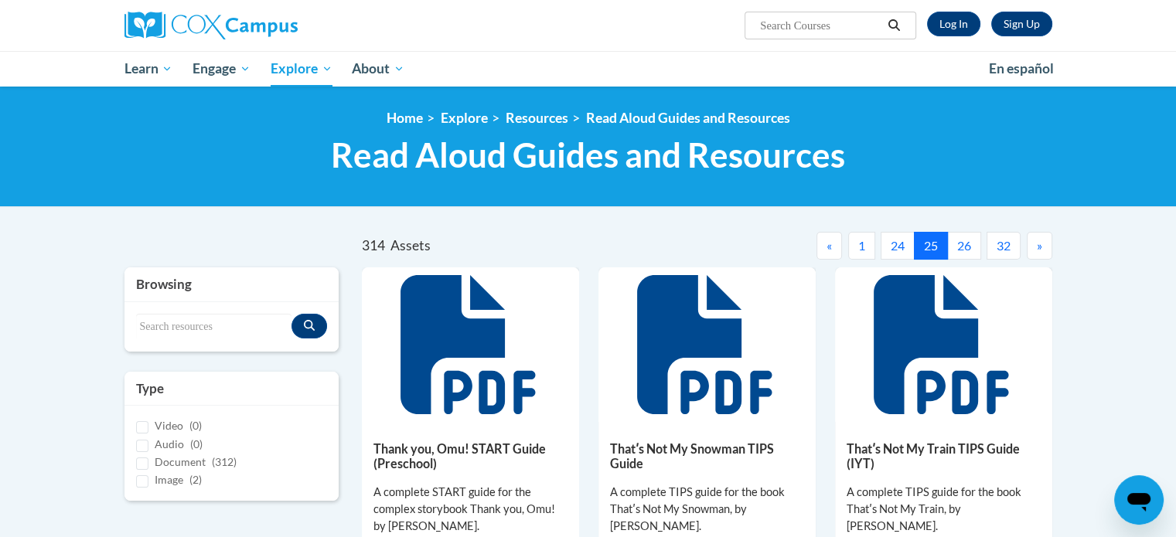
click at [970, 246] on button "26" at bounding box center [964, 246] width 34 height 28
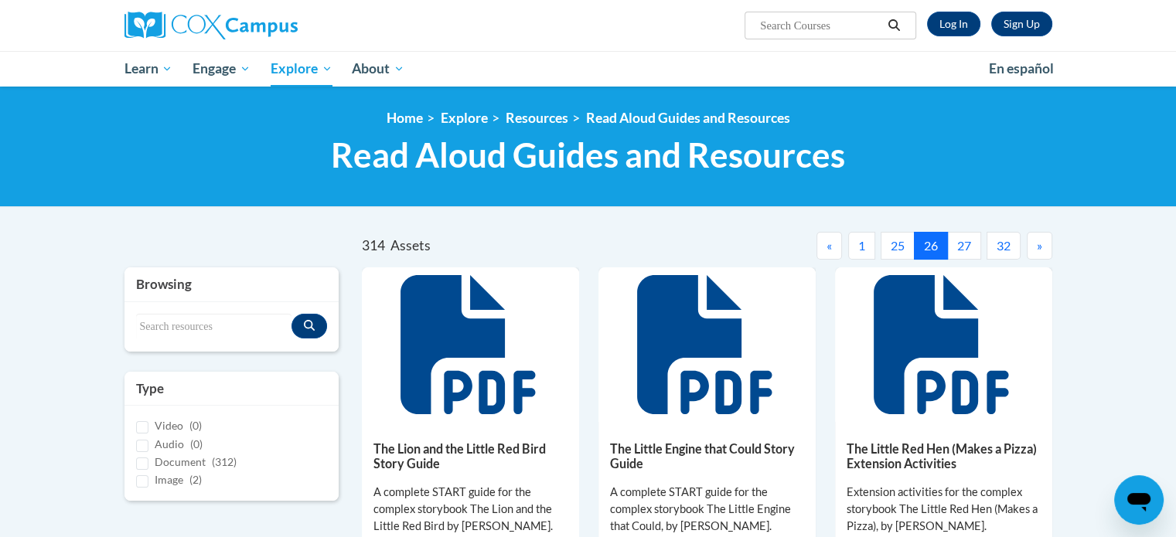
click at [955, 249] on button "27" at bounding box center [964, 246] width 34 height 28
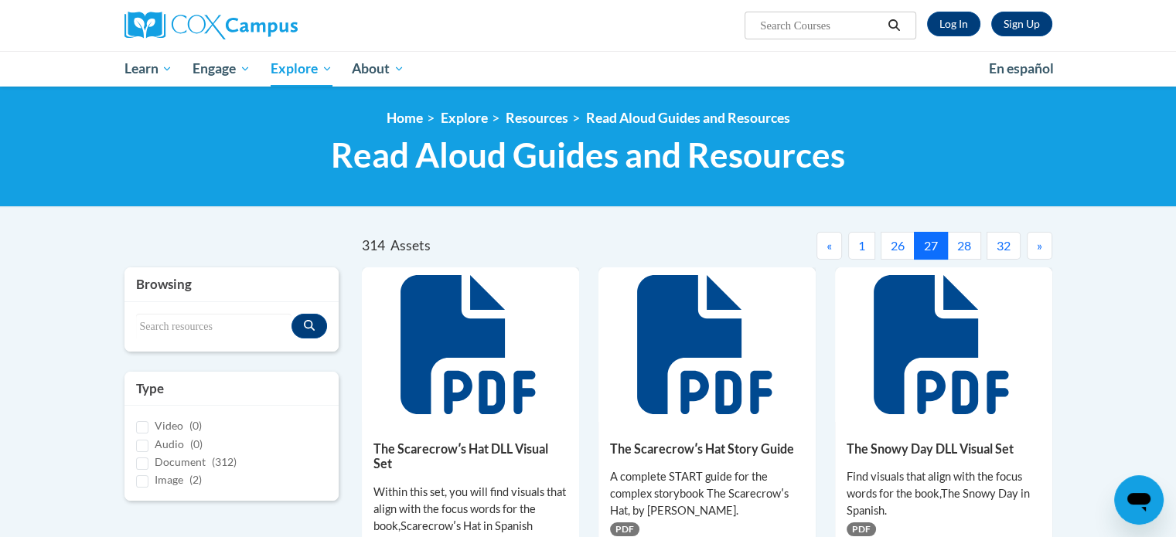
click at [968, 243] on button "28" at bounding box center [964, 246] width 34 height 28
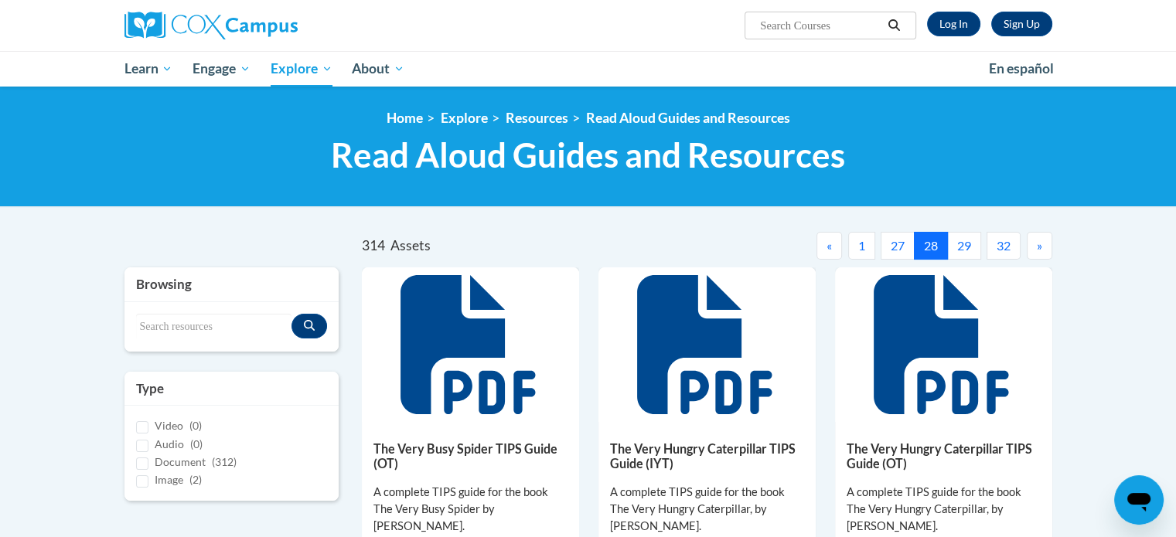
click at [971, 246] on button "29" at bounding box center [964, 246] width 34 height 28
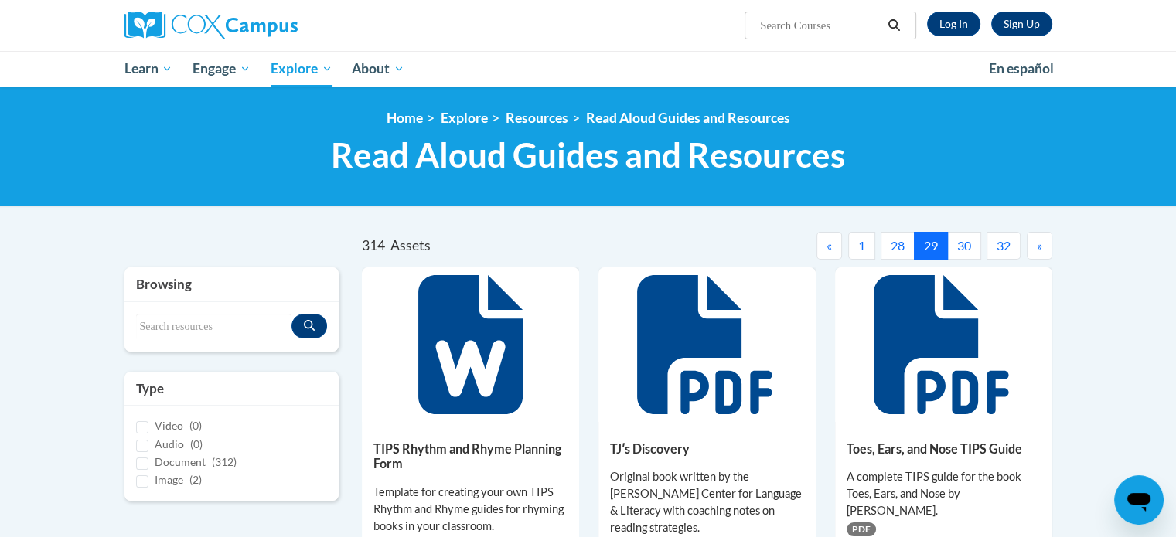
click at [968, 243] on button "30" at bounding box center [964, 246] width 34 height 28
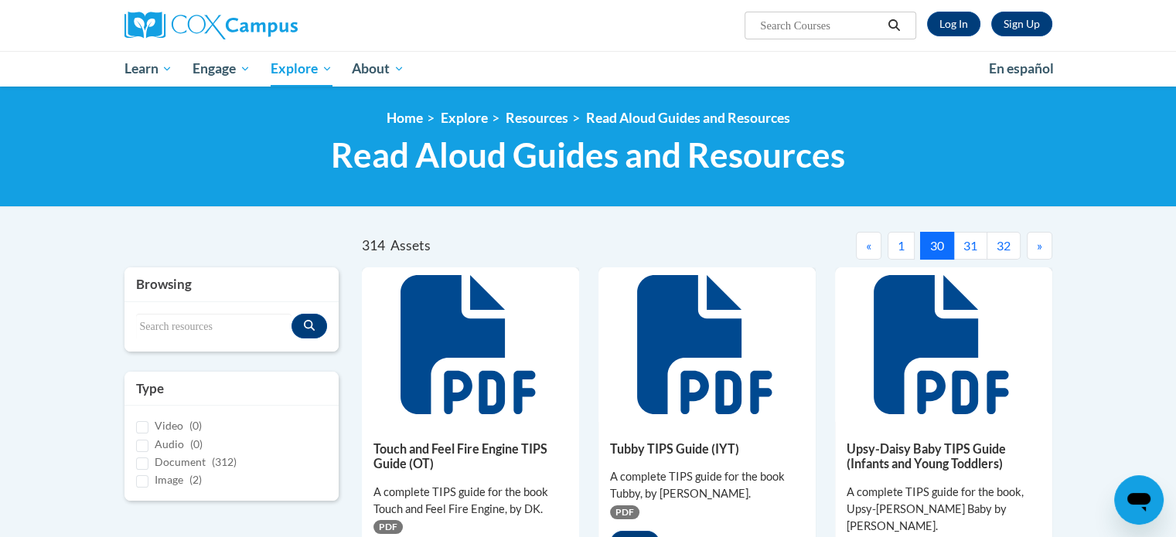
click at [962, 239] on button "31" at bounding box center [970, 246] width 34 height 28
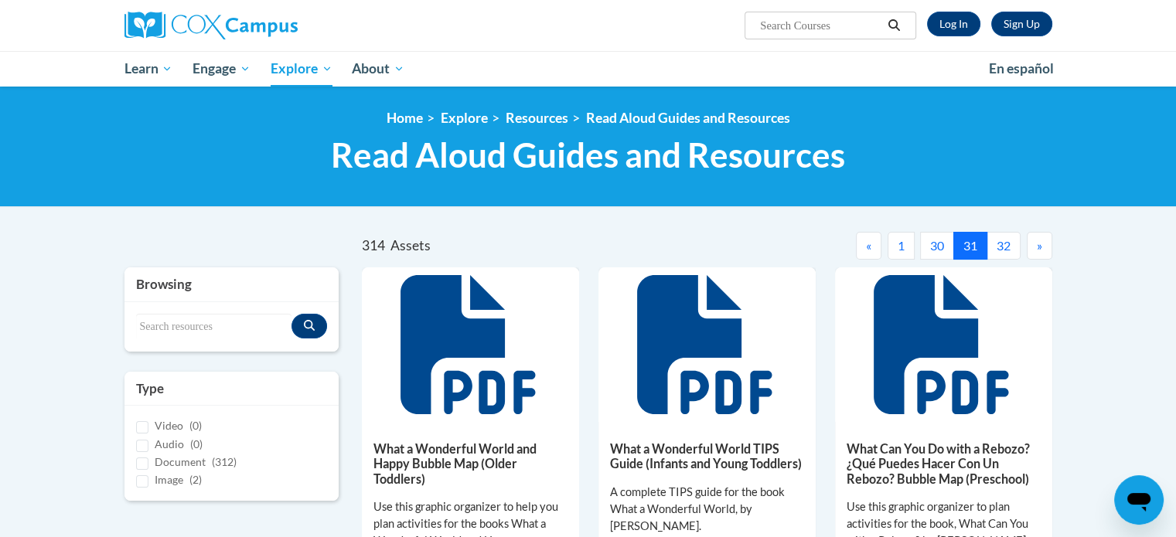
click at [1005, 243] on button "32" at bounding box center [1003, 246] width 34 height 28
